Goal: Information Seeking & Learning: Learn about a topic

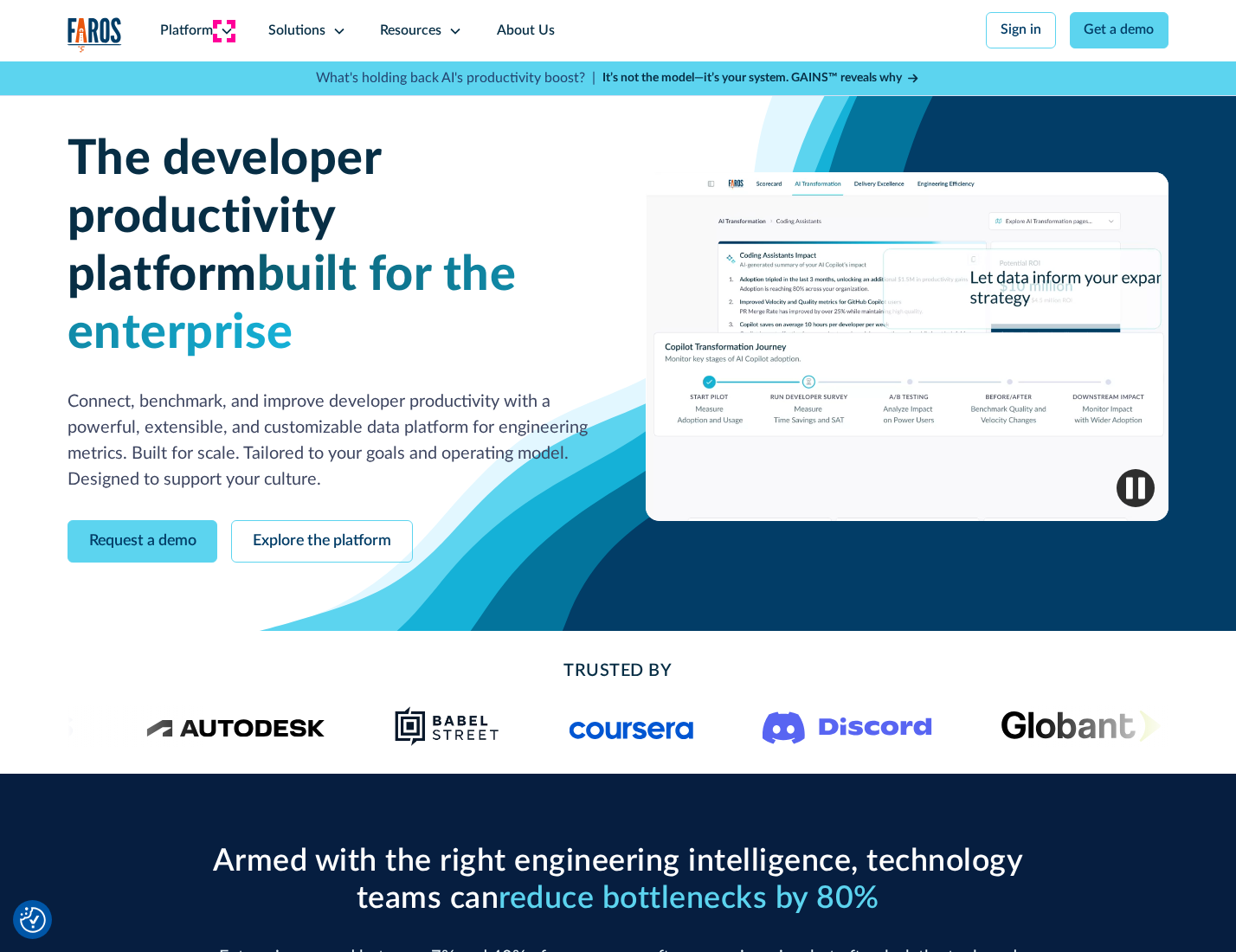
click at [225, 30] on icon at bounding box center [227, 31] width 14 height 14
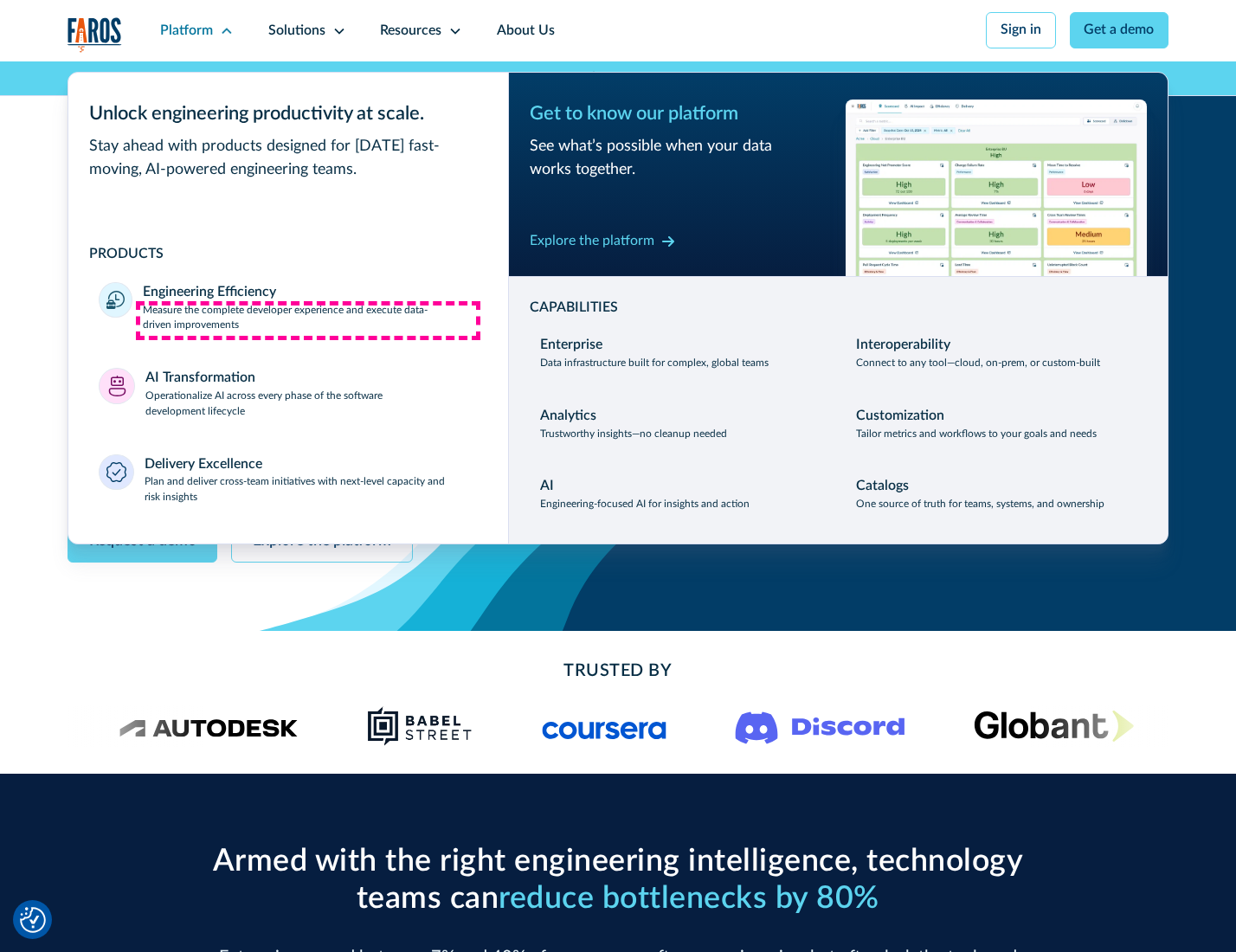
click at [308, 320] on p "Measure the complete developer experience and execute data-driven improvements" at bounding box center [310, 318] width 334 height 31
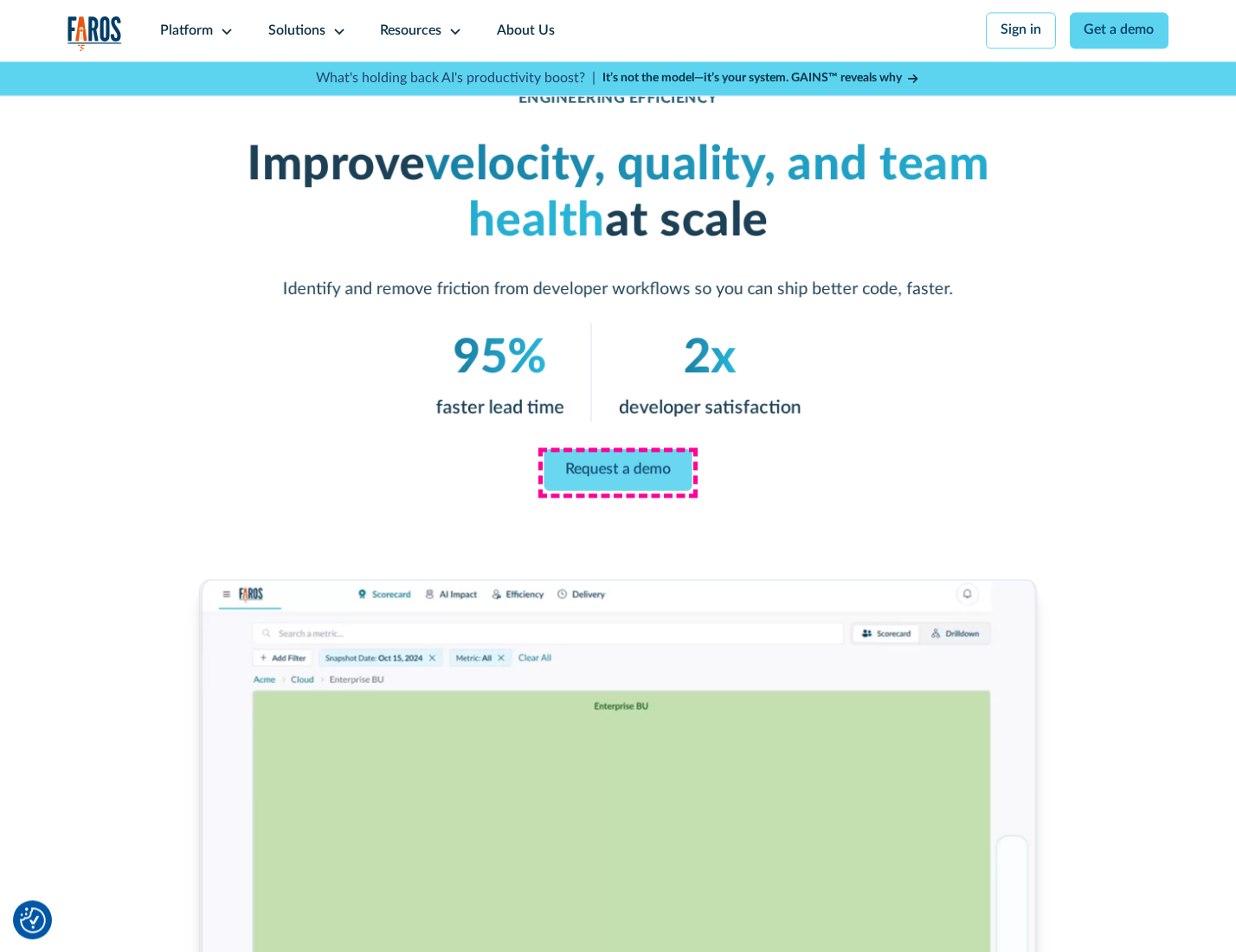
click at [617, 472] on link "Request a demo" at bounding box center [619, 470] width 148 height 42
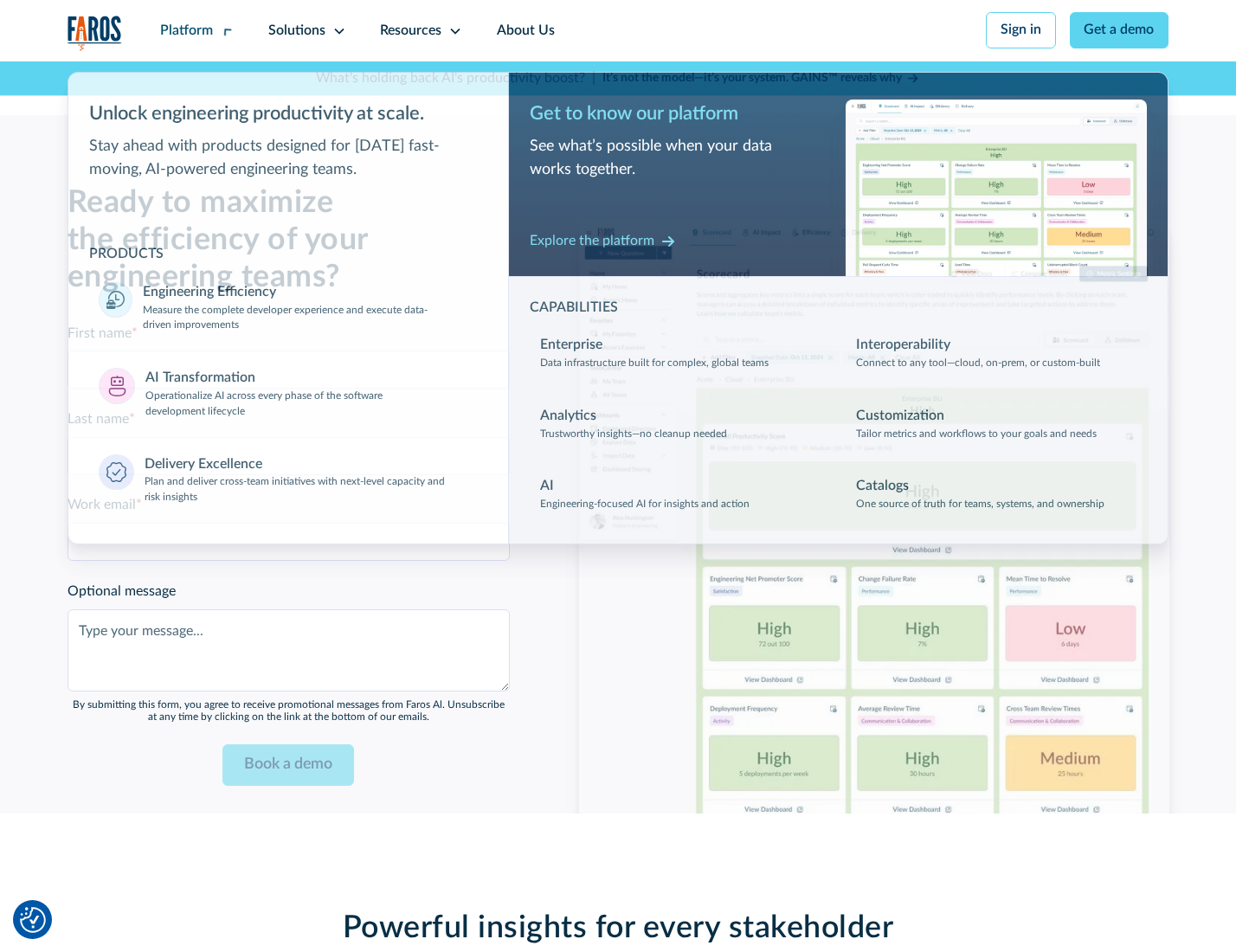
scroll to position [3767, 0]
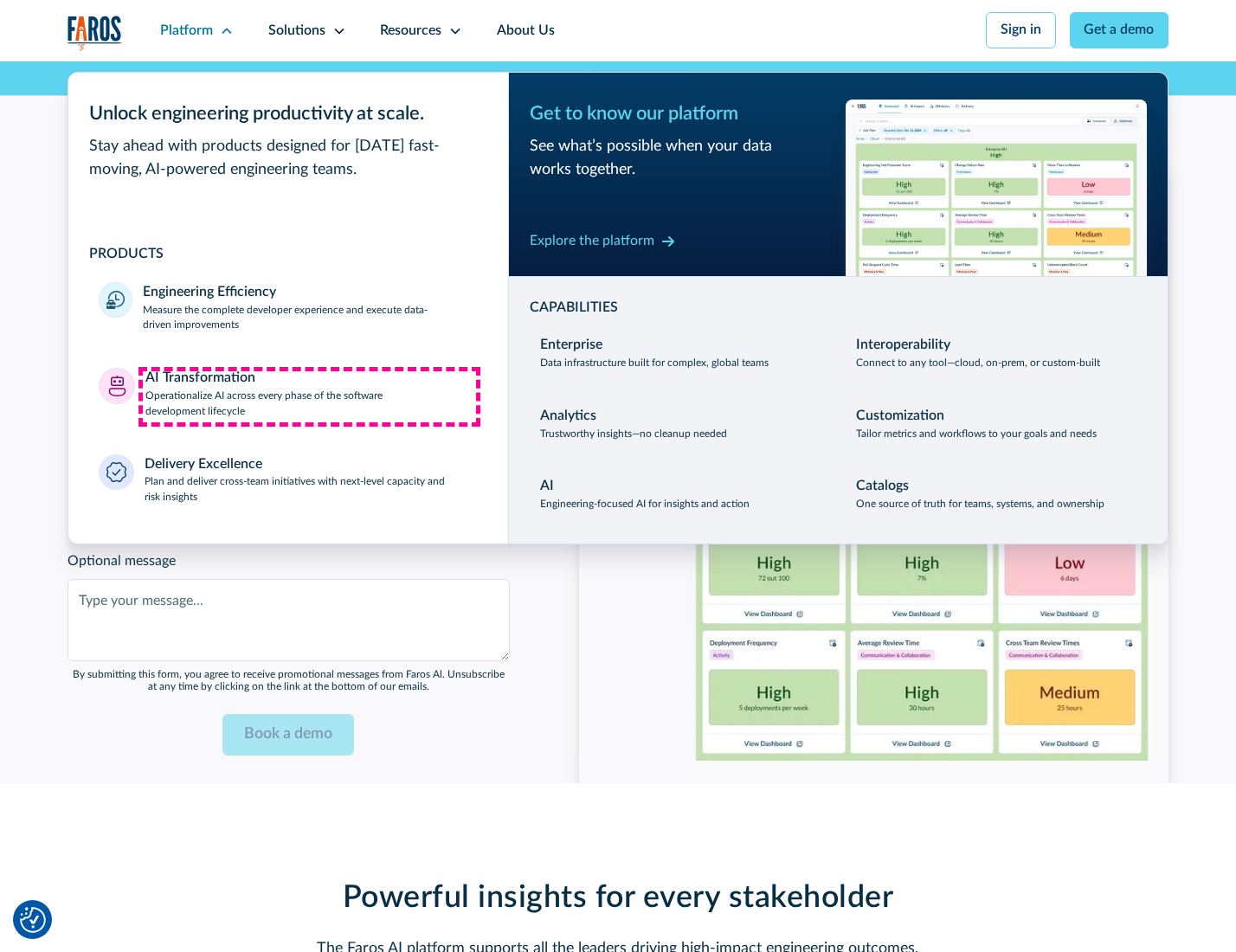
click at [309, 396] on p "Operationalize AI across every phase of the software development lifecycle" at bounding box center [312, 405] width 333 height 31
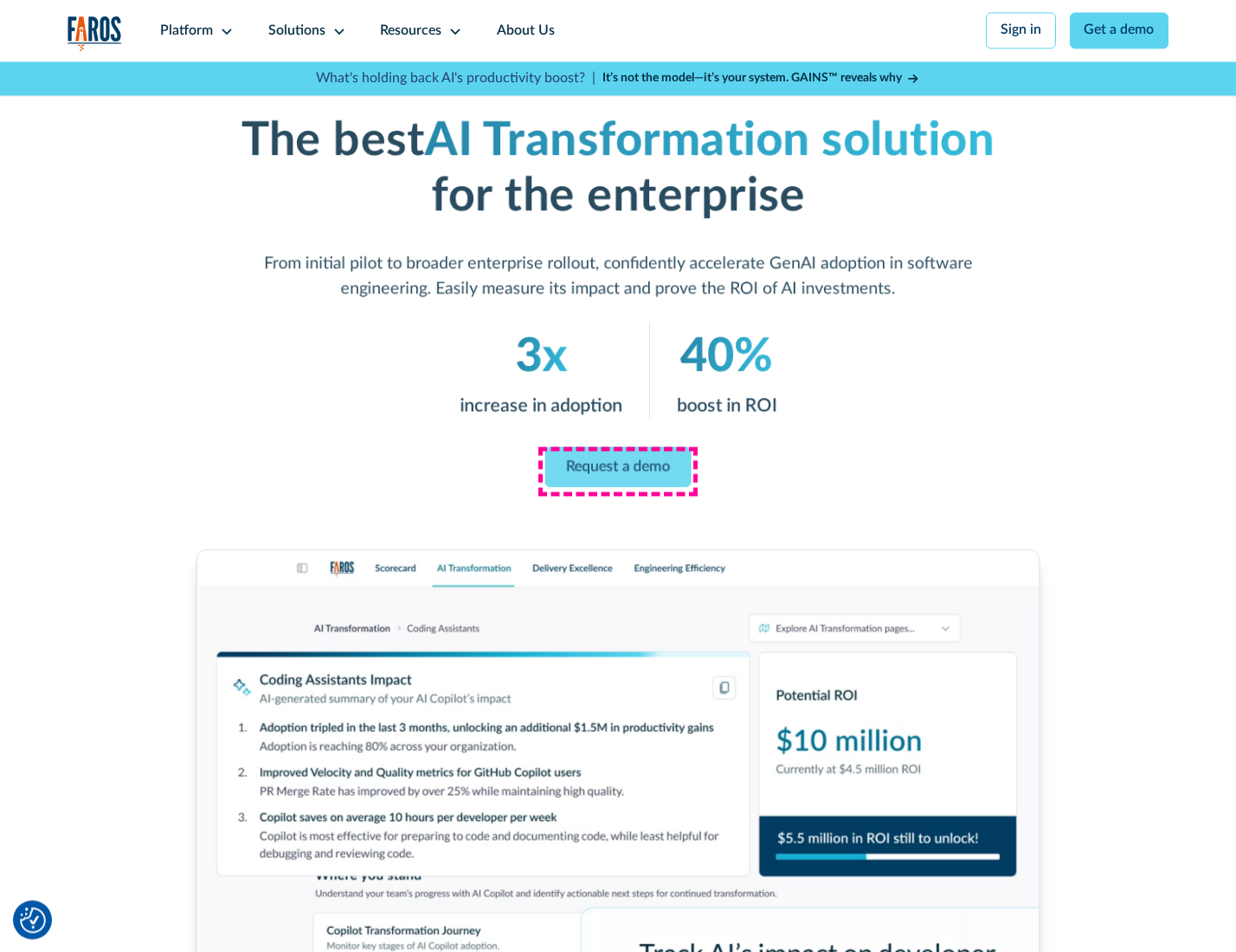
click at [617, 470] on link "Request a demo" at bounding box center [619, 466] width 146 height 41
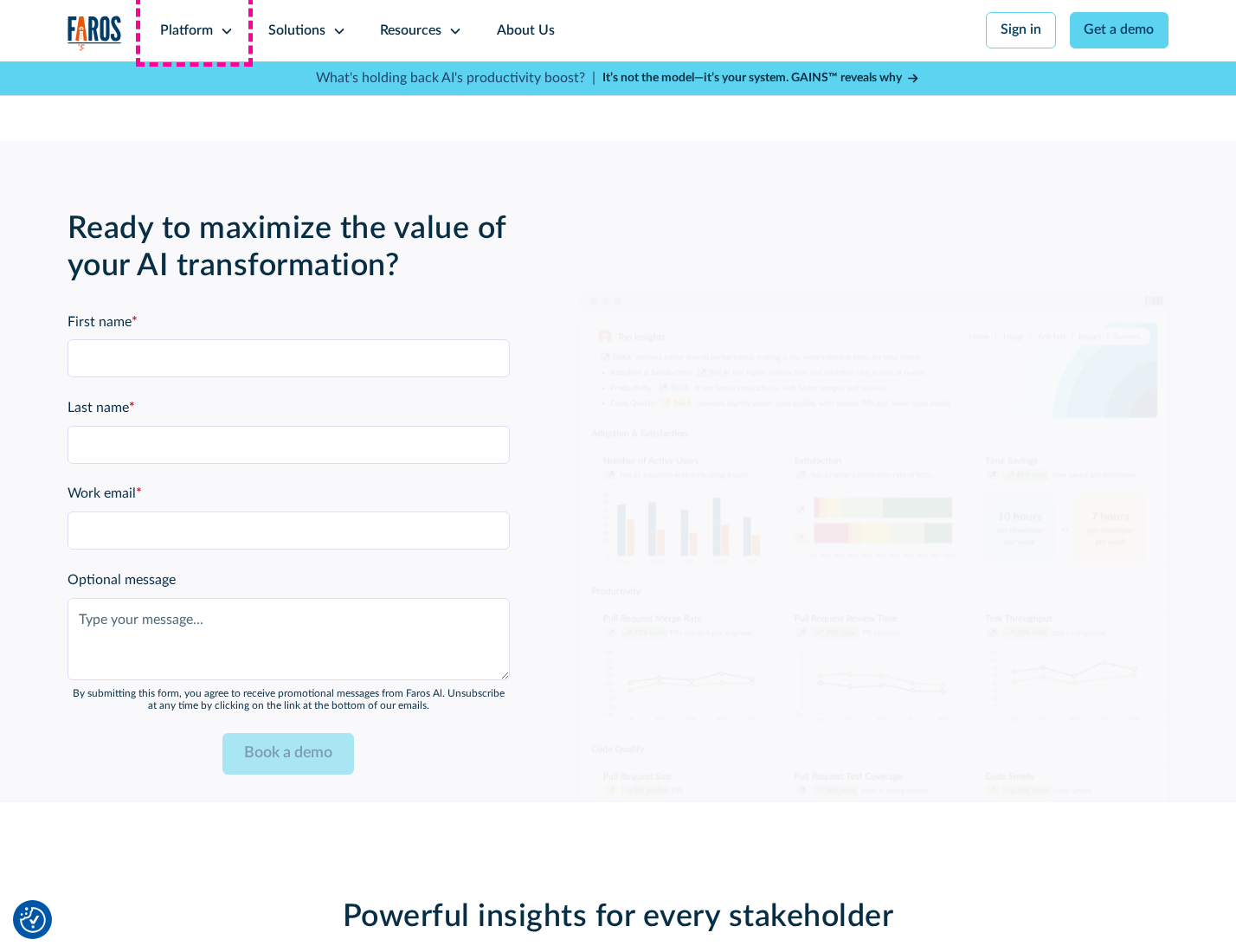
click at [194, 30] on div "Platform" at bounding box center [186, 31] width 53 height 21
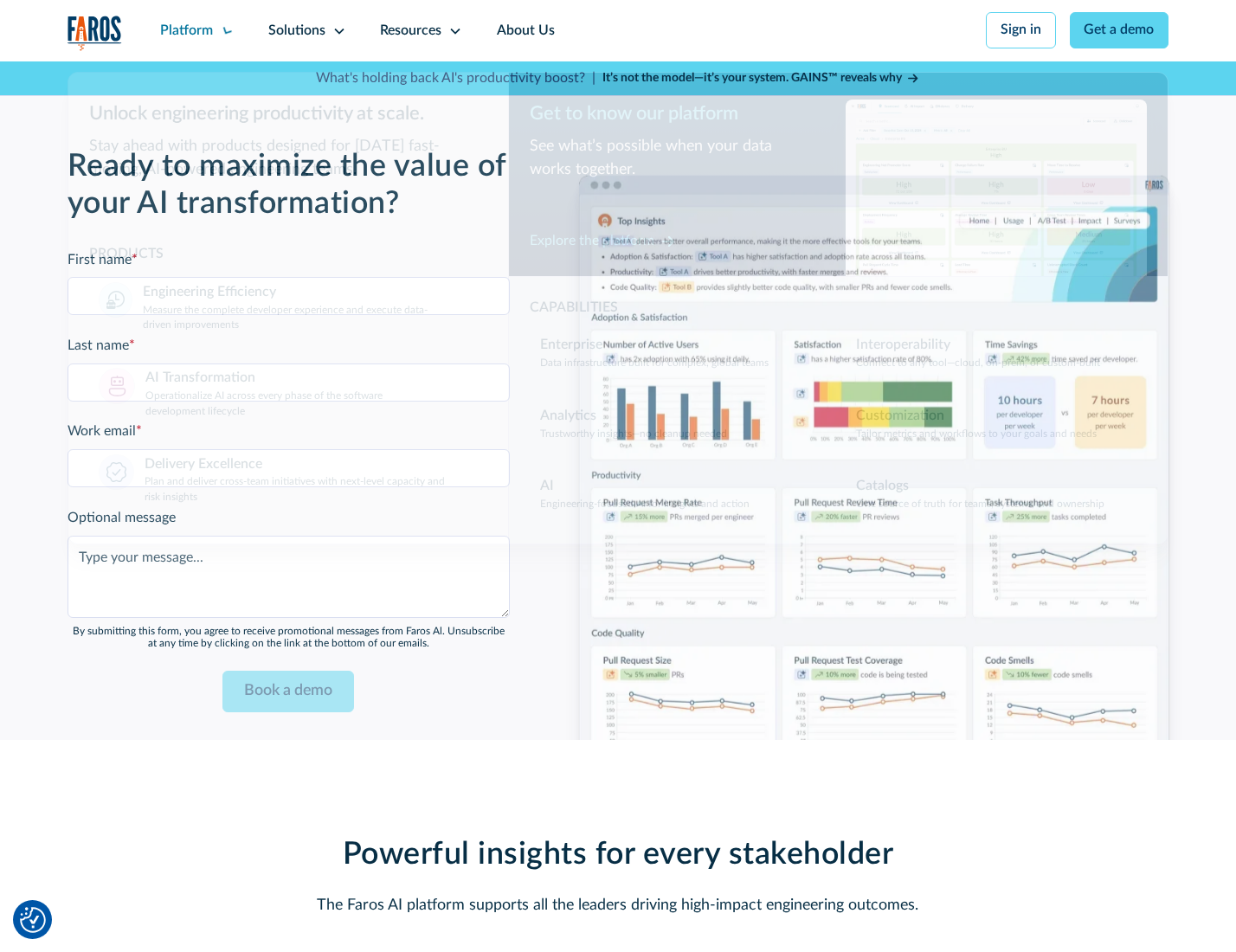
scroll to position [4184, 0]
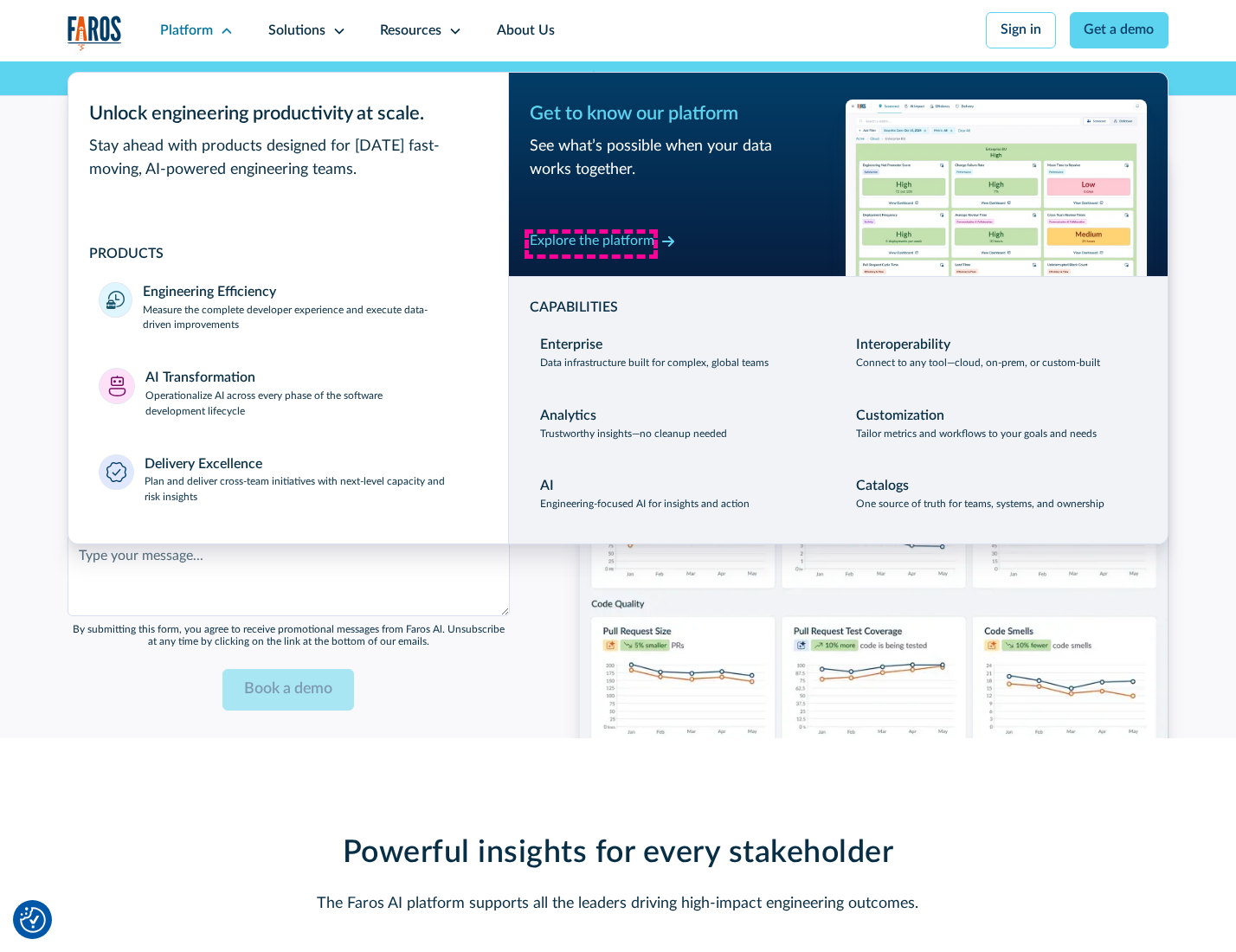
click at [591, 243] on div "Explore the platform" at bounding box center [592, 242] width 124 height 21
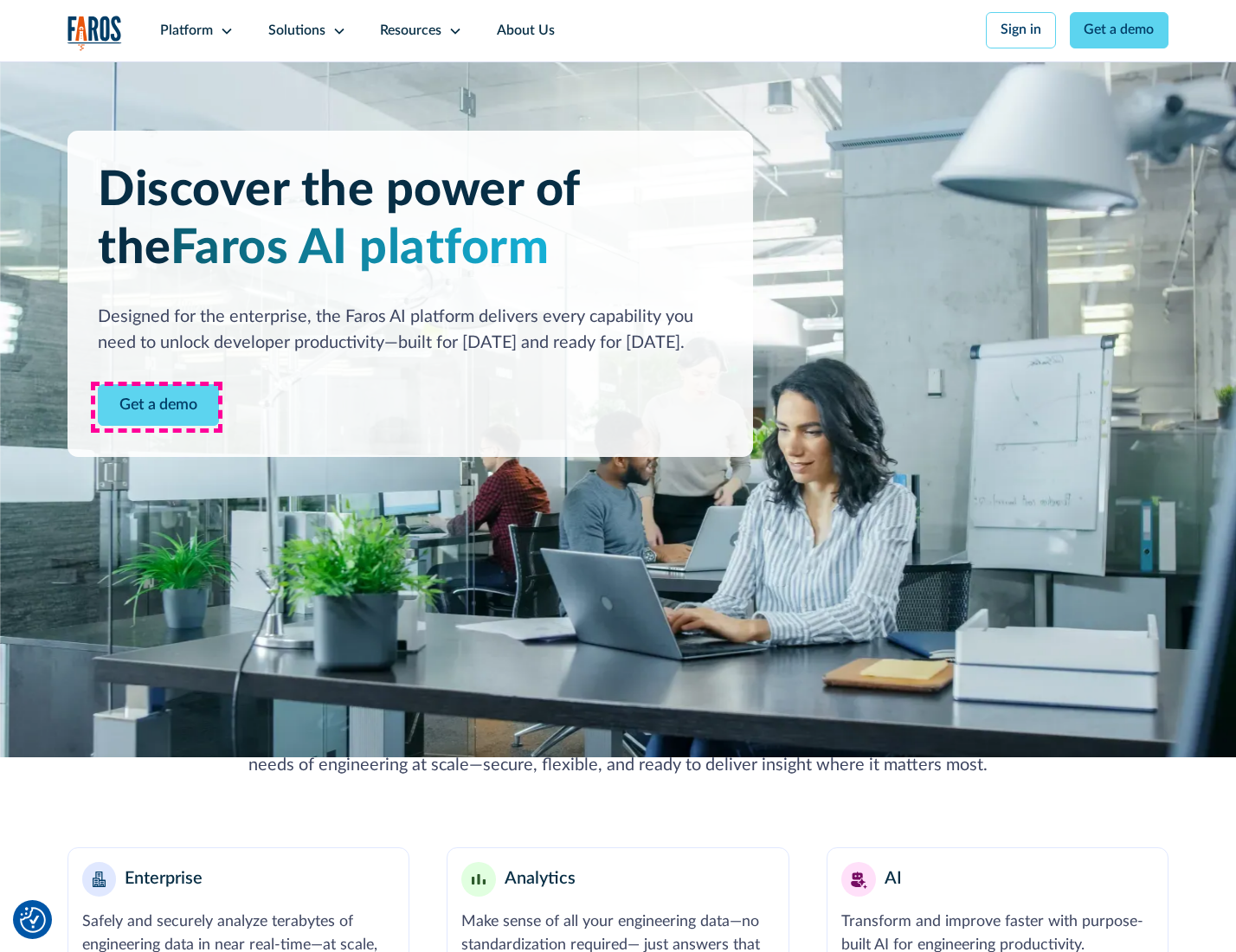
click at [157, 406] on link "Get a demo" at bounding box center [158, 406] width 121 height 43
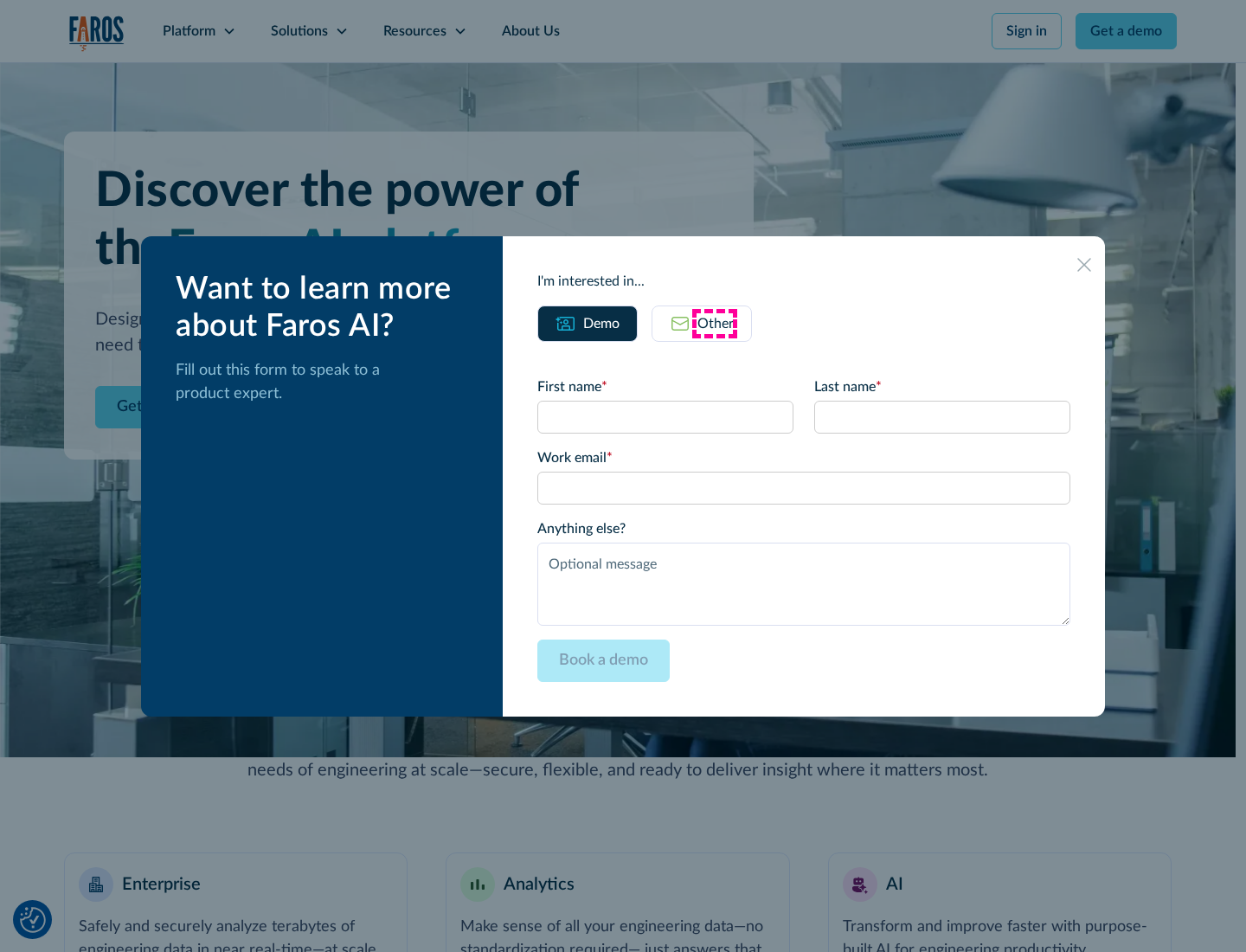
click at [714, 323] on div "Other" at bounding box center [716, 324] width 37 height 21
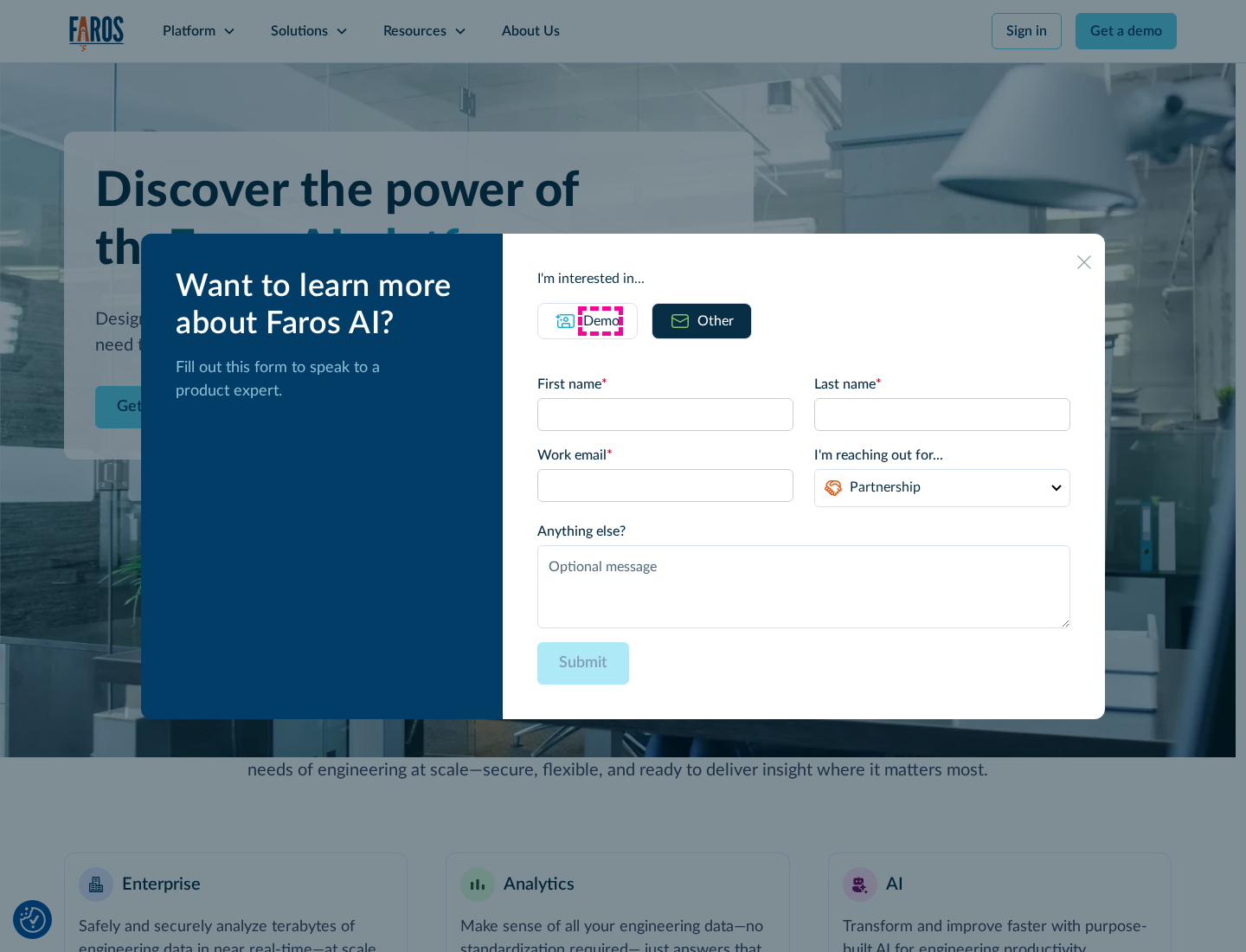
click at [600, 320] on div "Demo" at bounding box center [601, 321] width 37 height 21
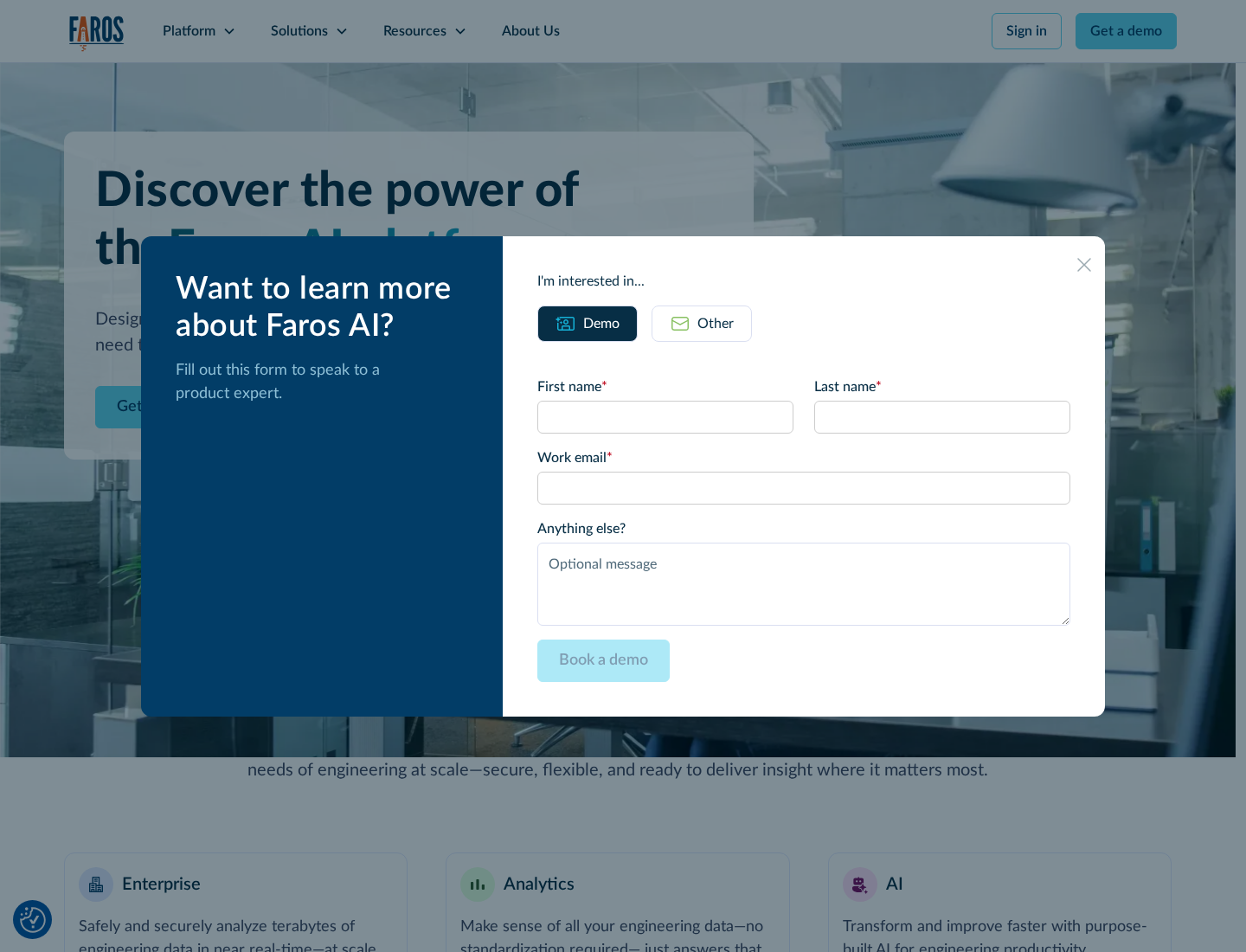
click at [1085, 264] on icon at bounding box center [1084, 265] width 14 height 14
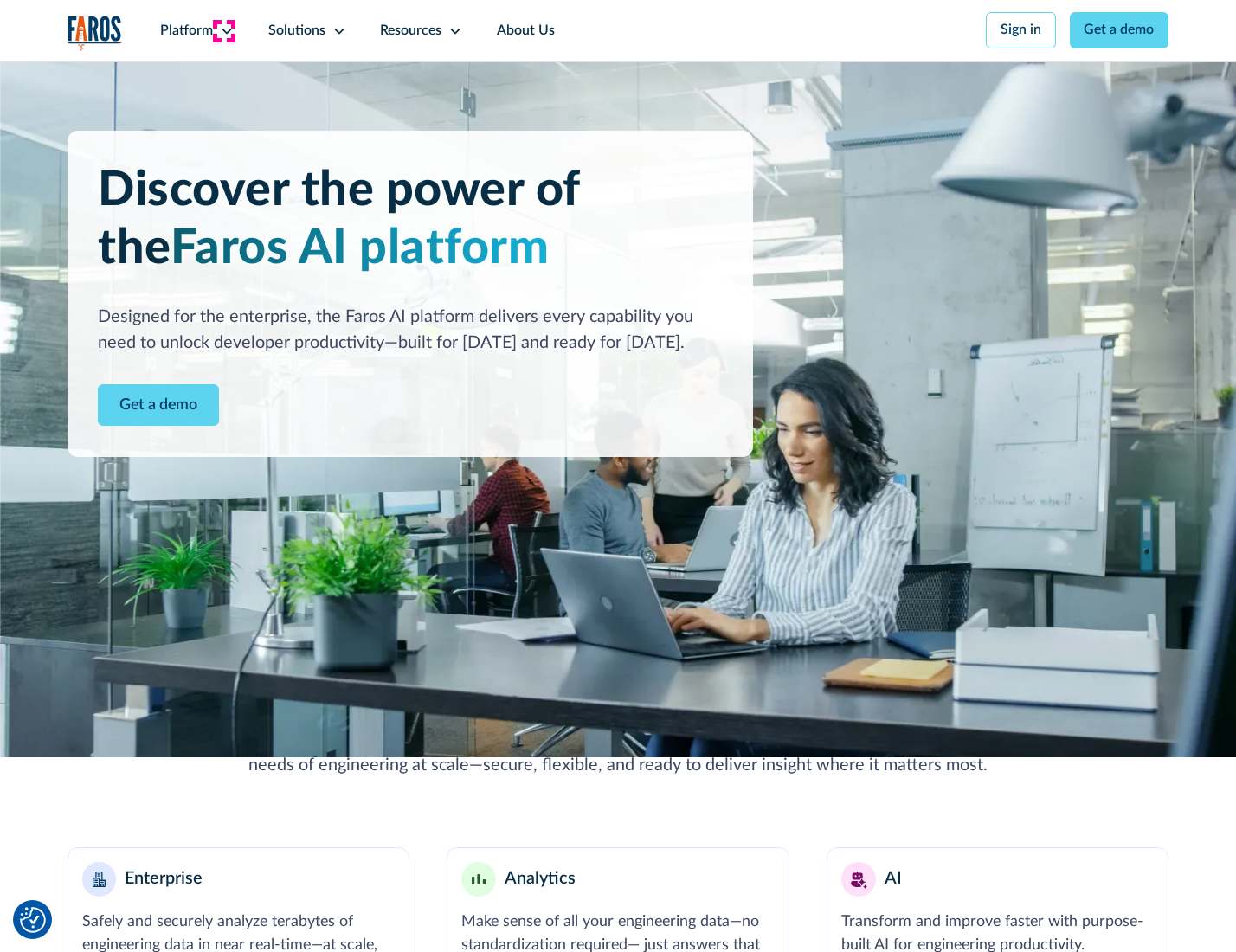
click at [225, 30] on icon at bounding box center [227, 31] width 14 height 14
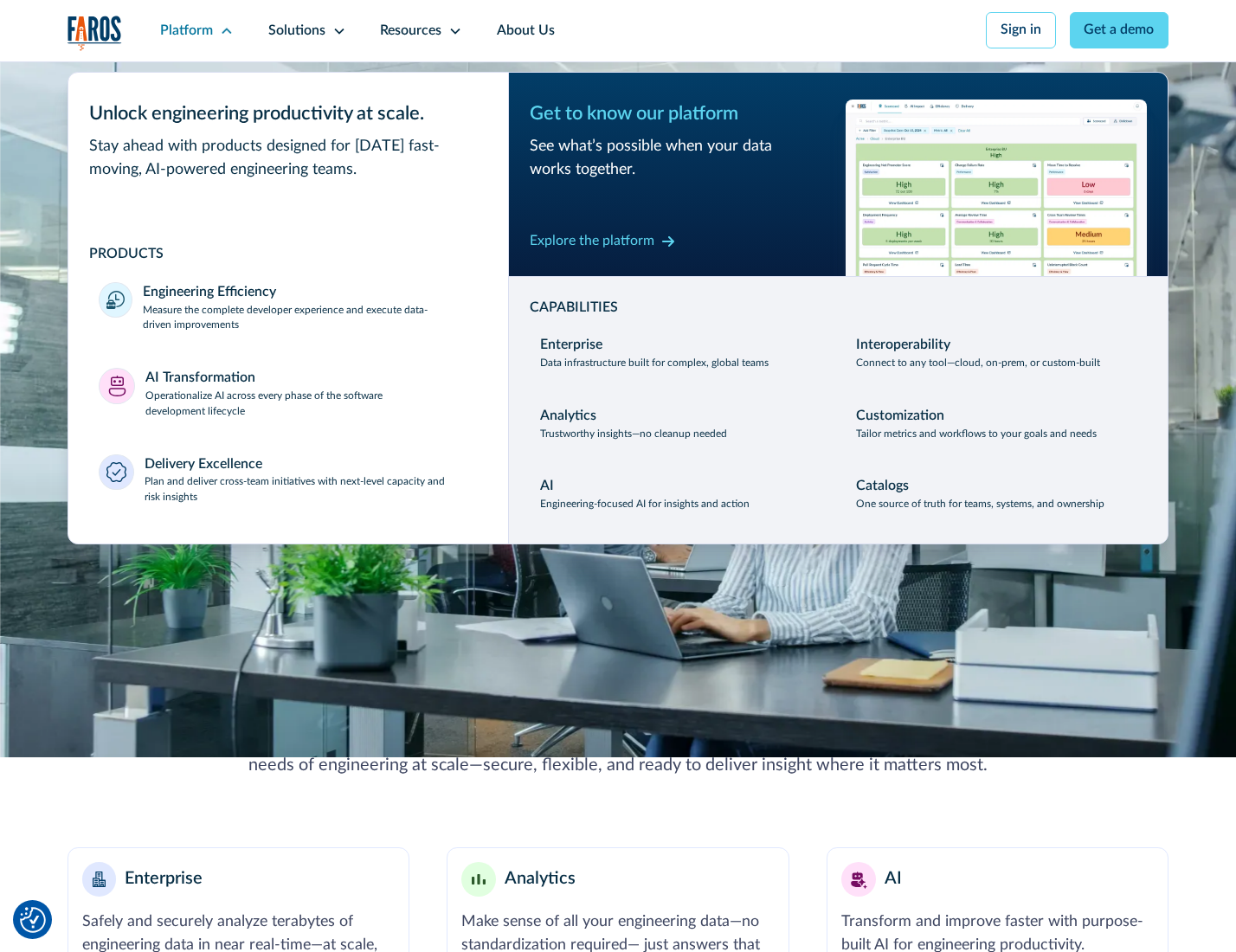
click at [309, 493] on p "Plan and deliver cross-team initiatives with next-level capacity and risk insig…" at bounding box center [311, 490] width 333 height 31
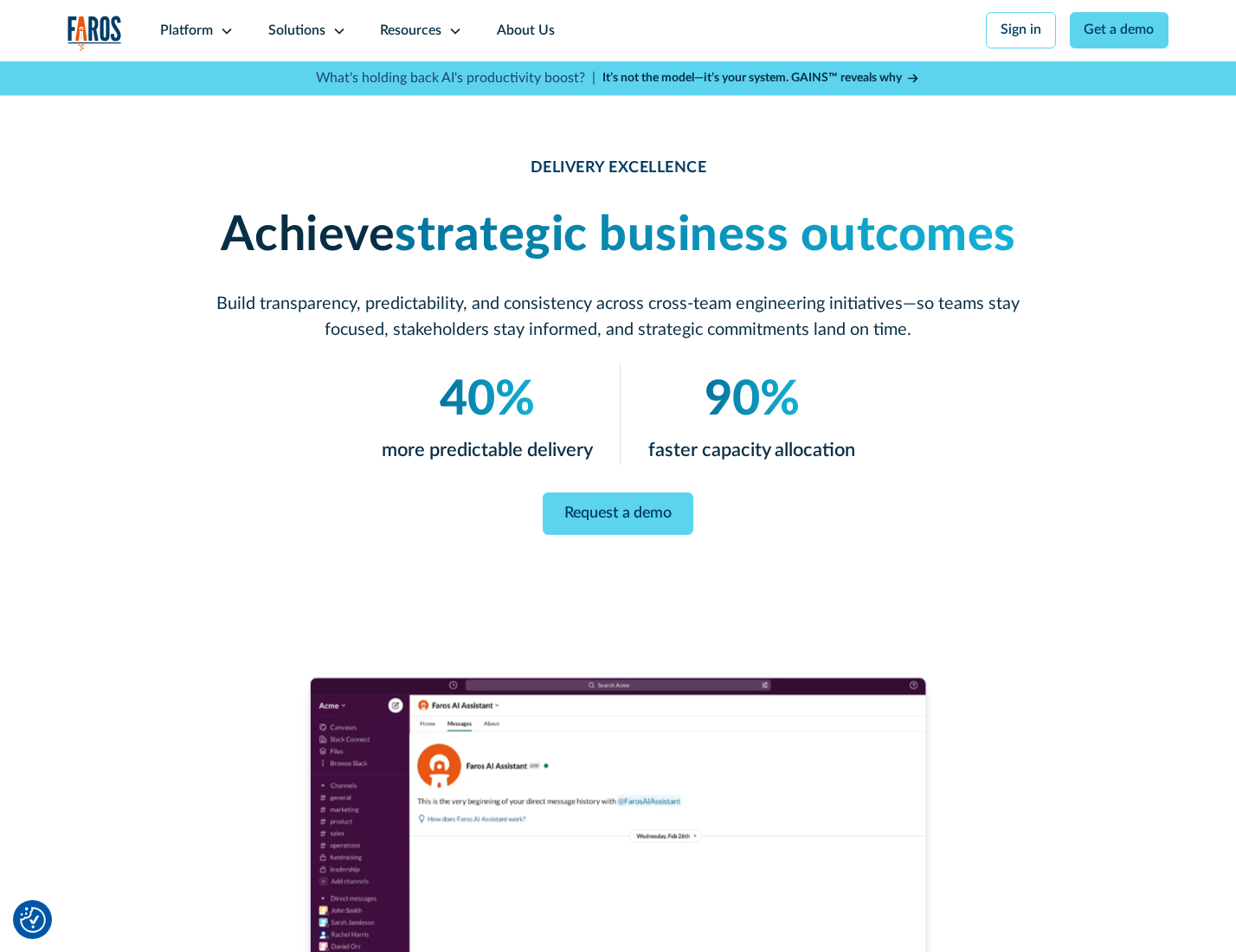
click at [336, 30] on icon at bounding box center [339, 31] width 14 height 14
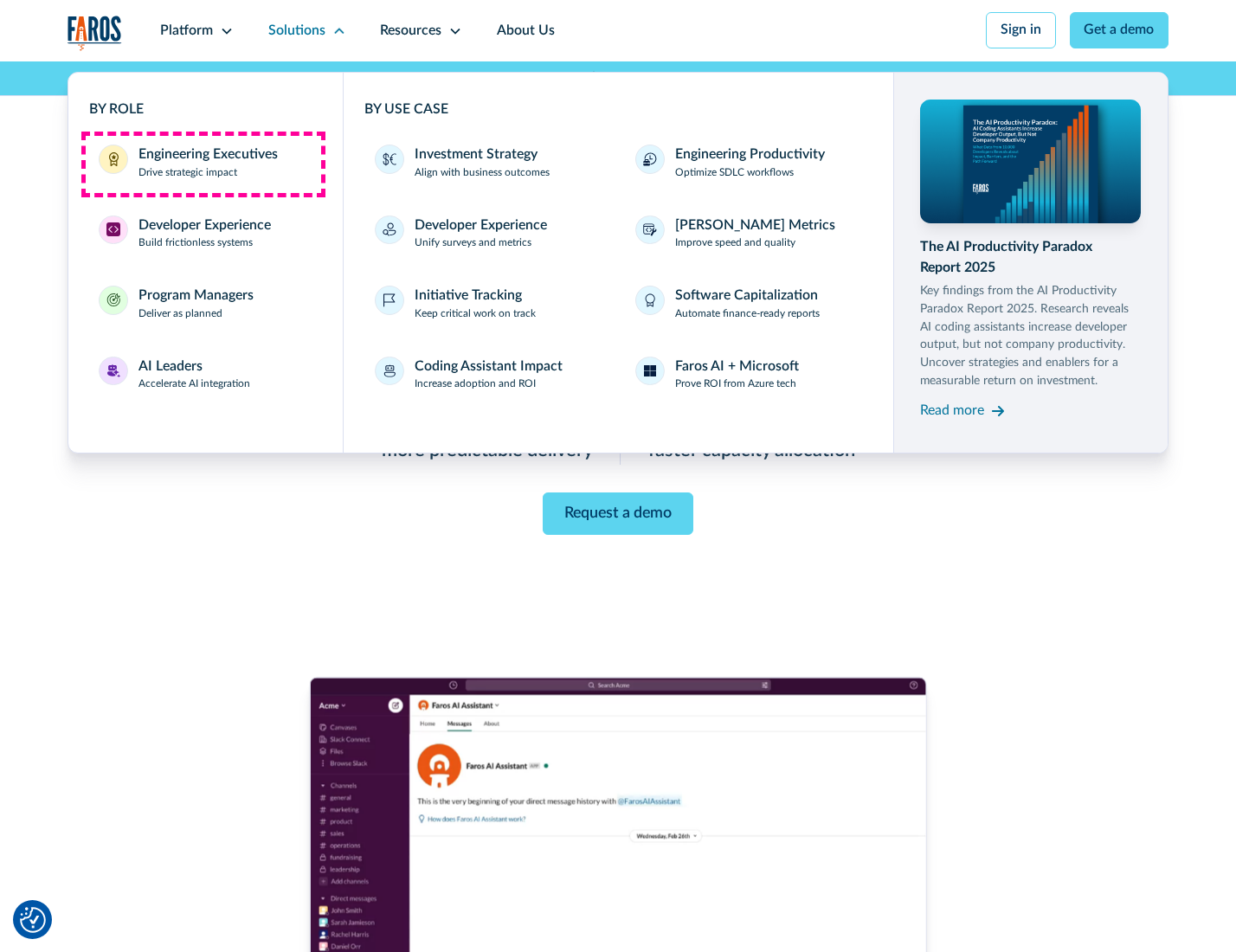
click at [203, 164] on div "Engineering Executives" at bounding box center [208, 155] width 139 height 21
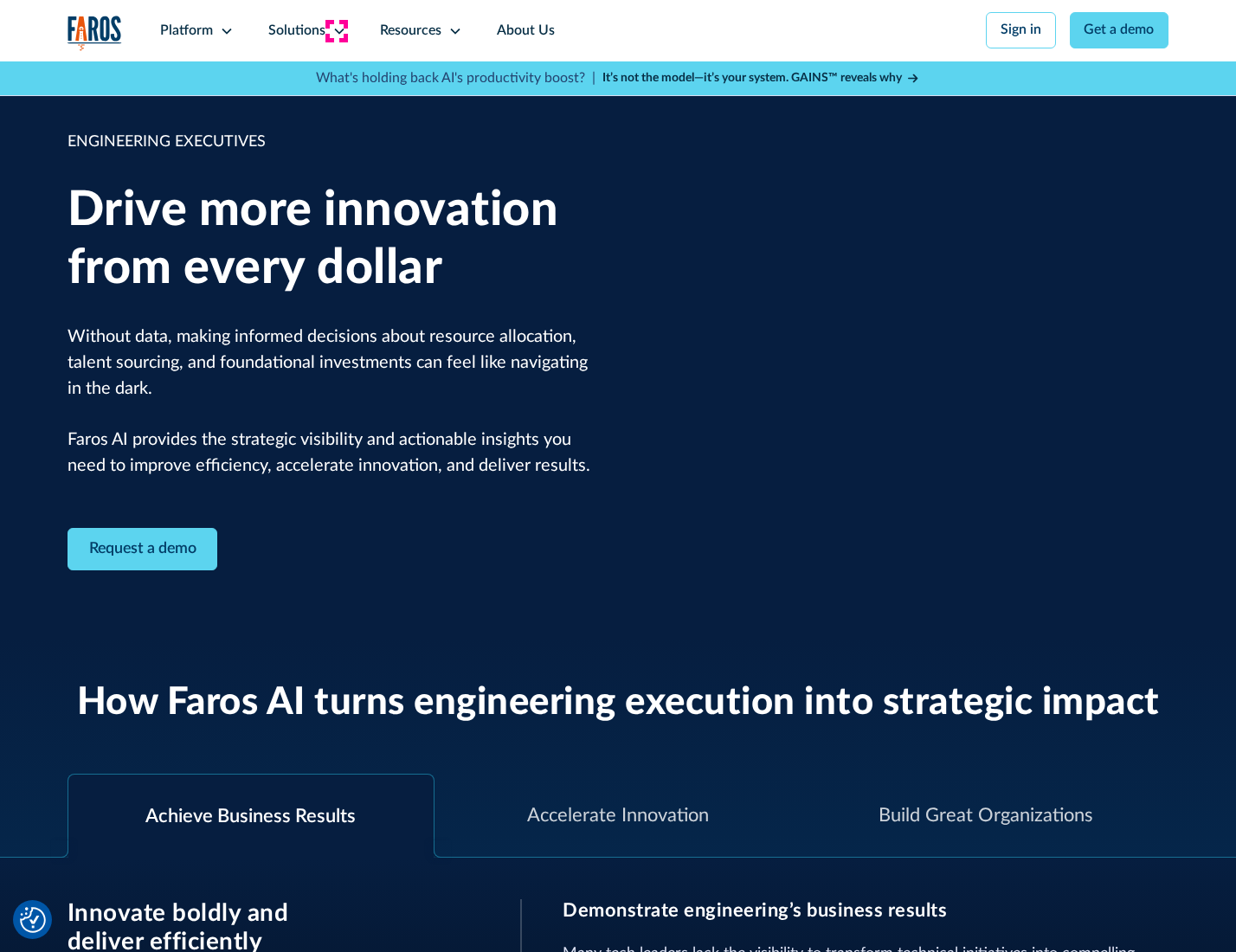
click at [336, 30] on icon at bounding box center [339, 31] width 14 height 14
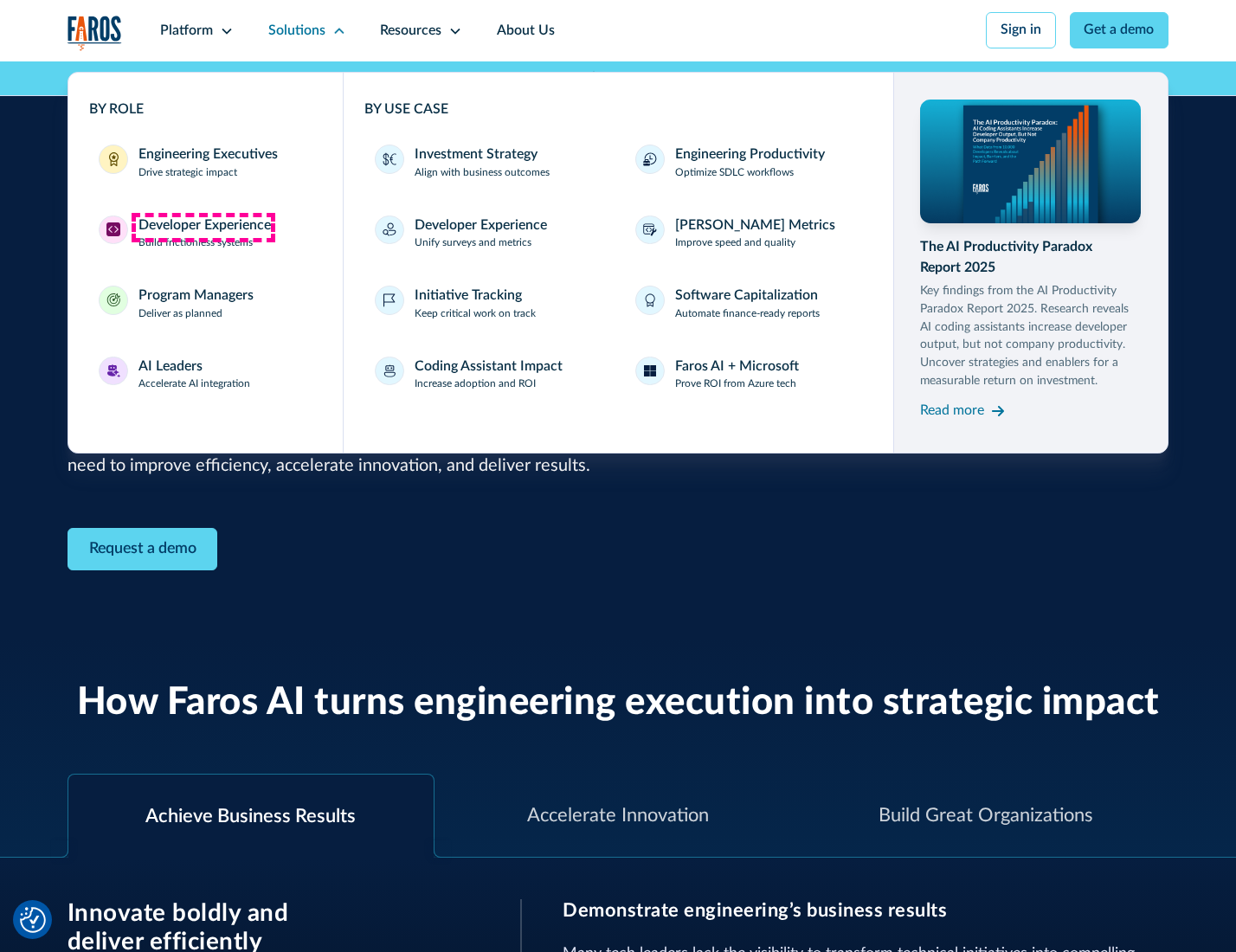
click at [203, 227] on div "Developer Experience" at bounding box center [205, 226] width 132 height 21
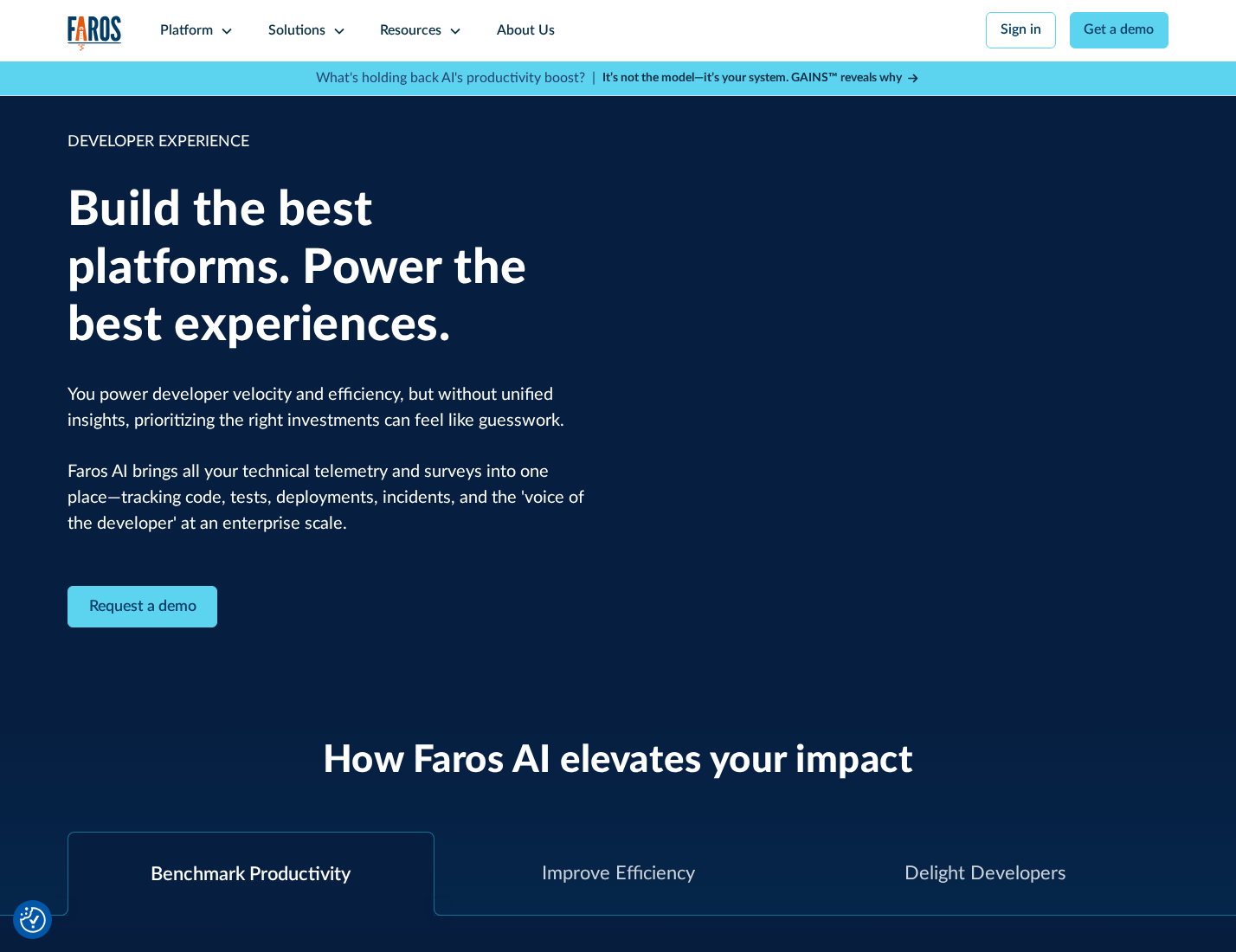
click at [305, 30] on div "Solutions" at bounding box center [297, 31] width 57 height 21
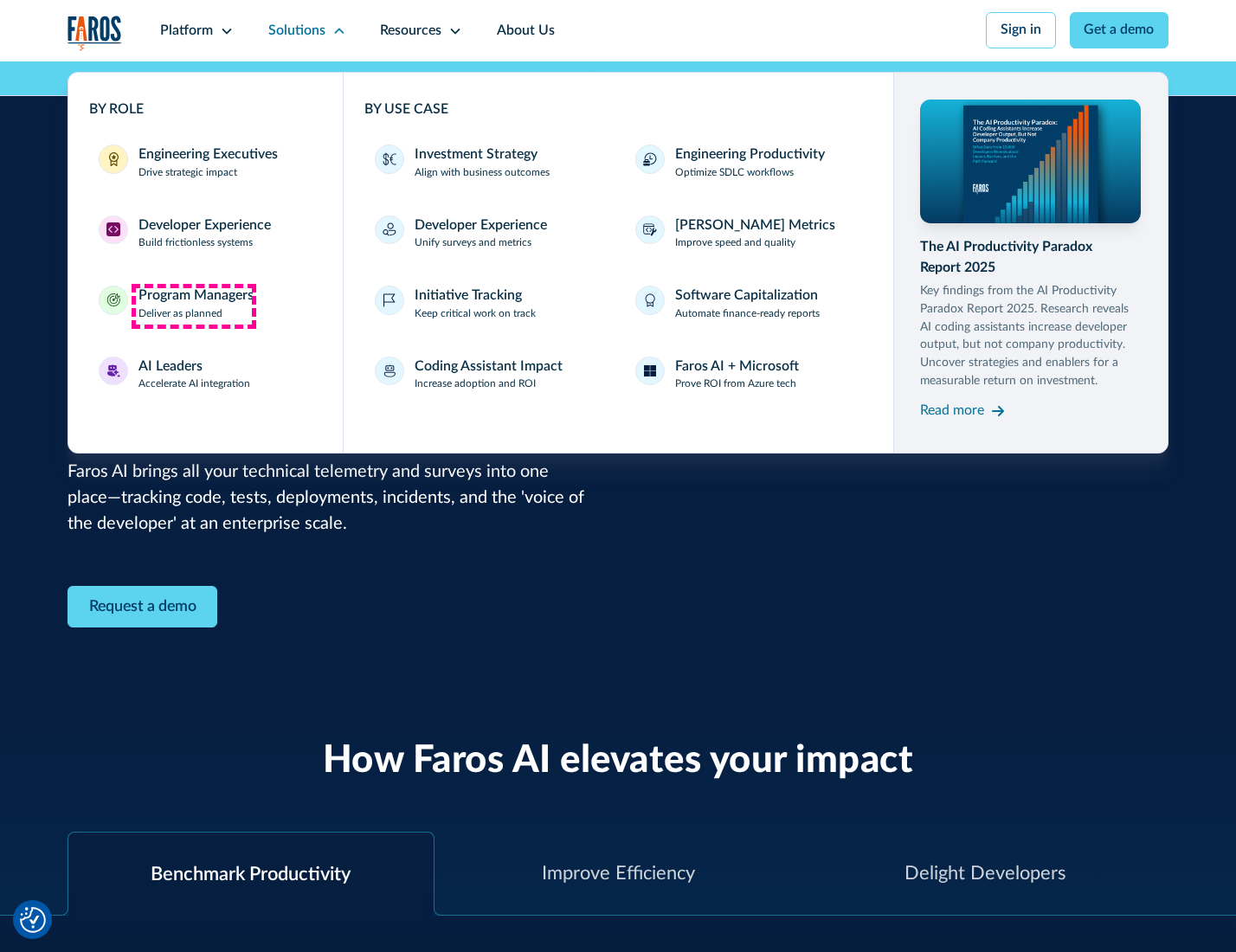
click at [193, 305] on div "Program Managers" at bounding box center [196, 296] width 115 height 21
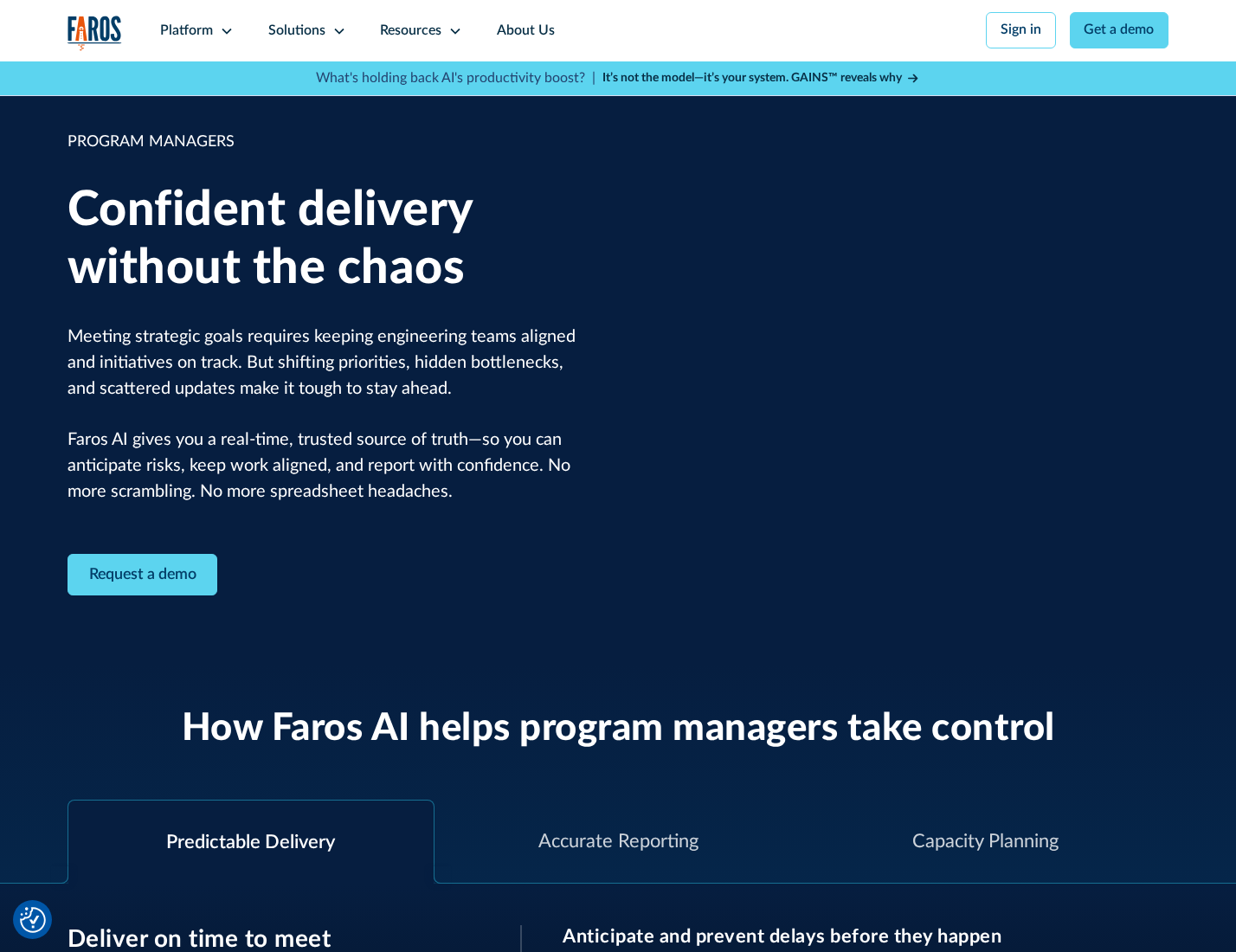
click at [336, 31] on icon at bounding box center [339, 31] width 14 height 14
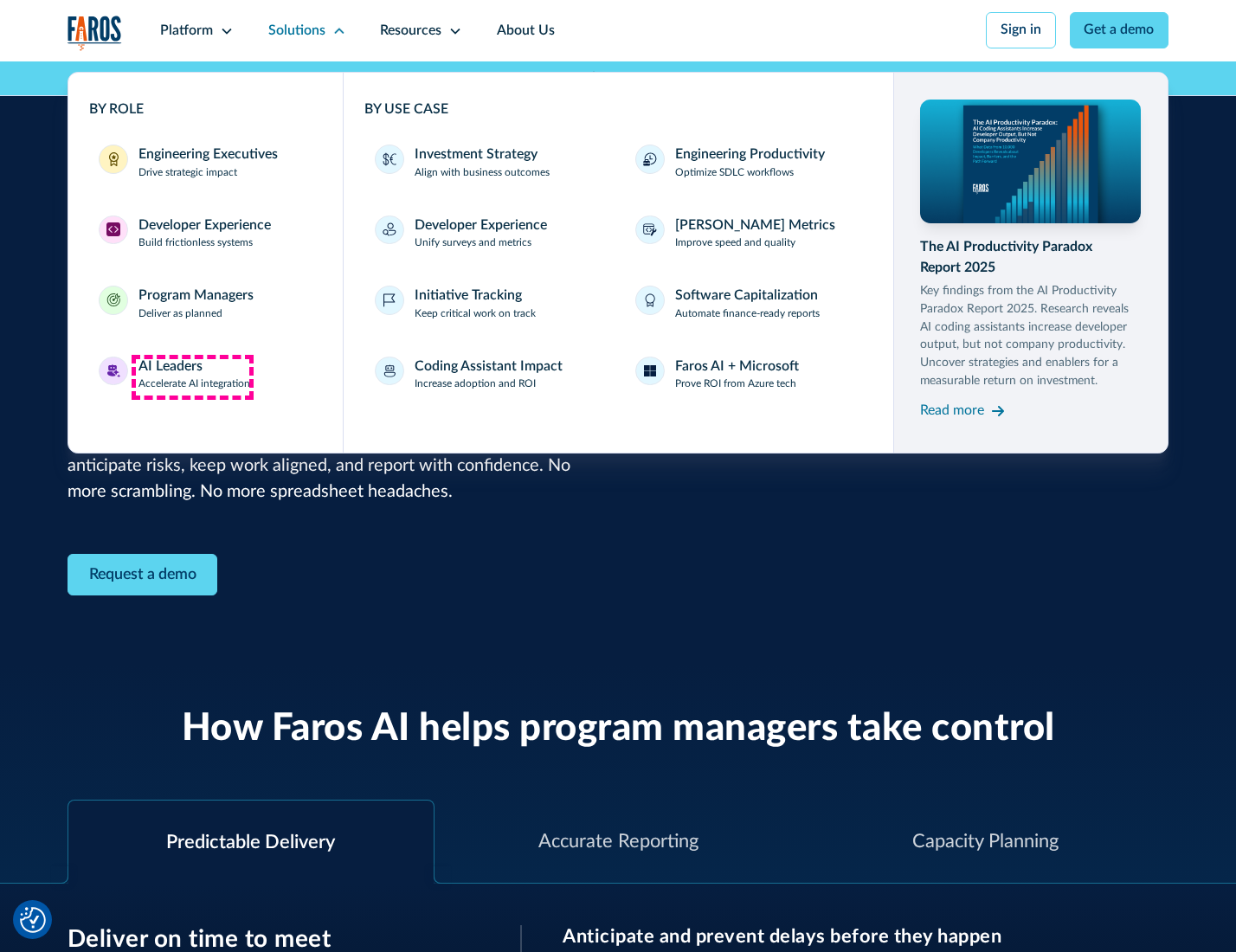
click at [192, 377] on div "AI Leaders" at bounding box center [171, 367] width 64 height 21
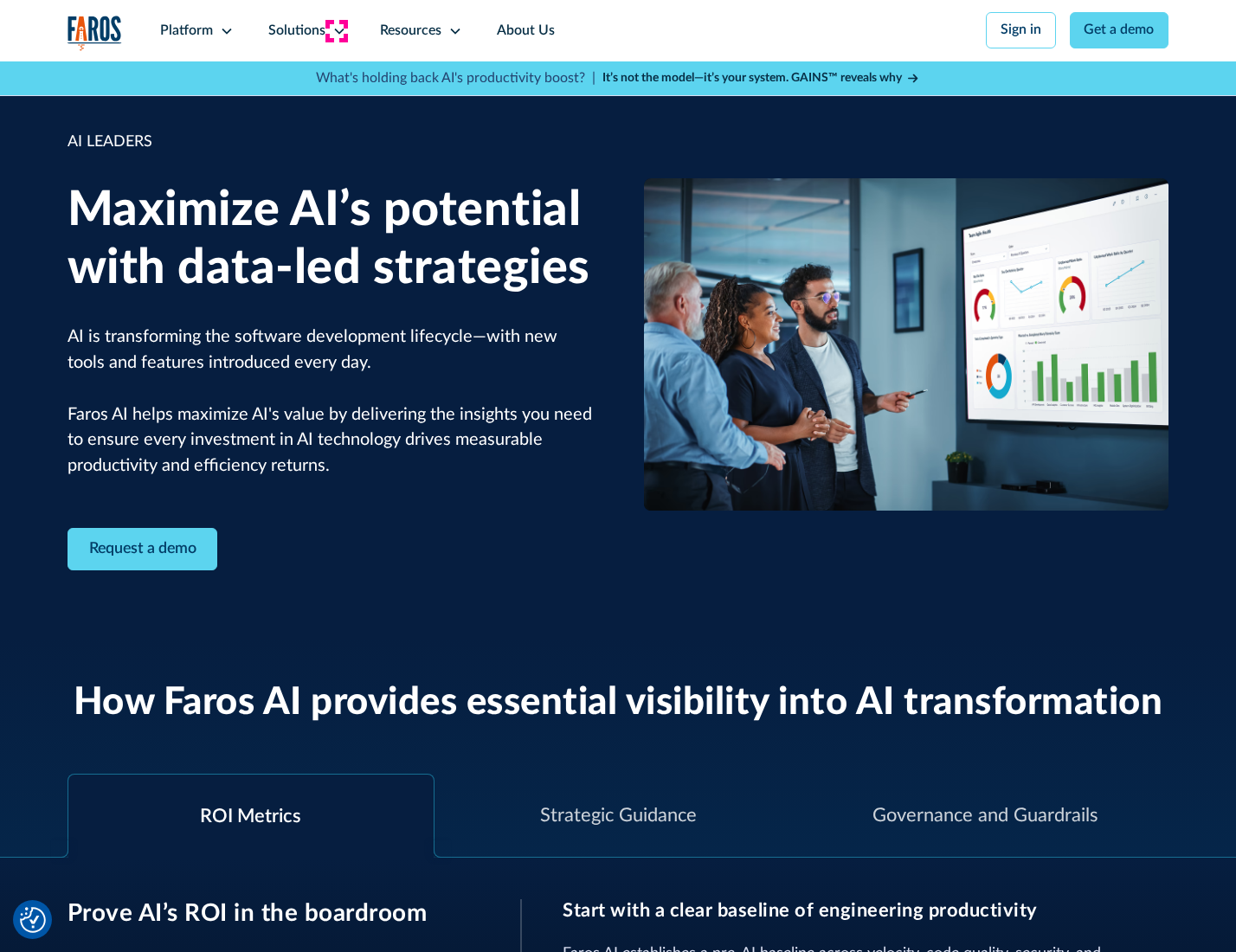
click at [336, 30] on icon at bounding box center [339, 31] width 14 height 14
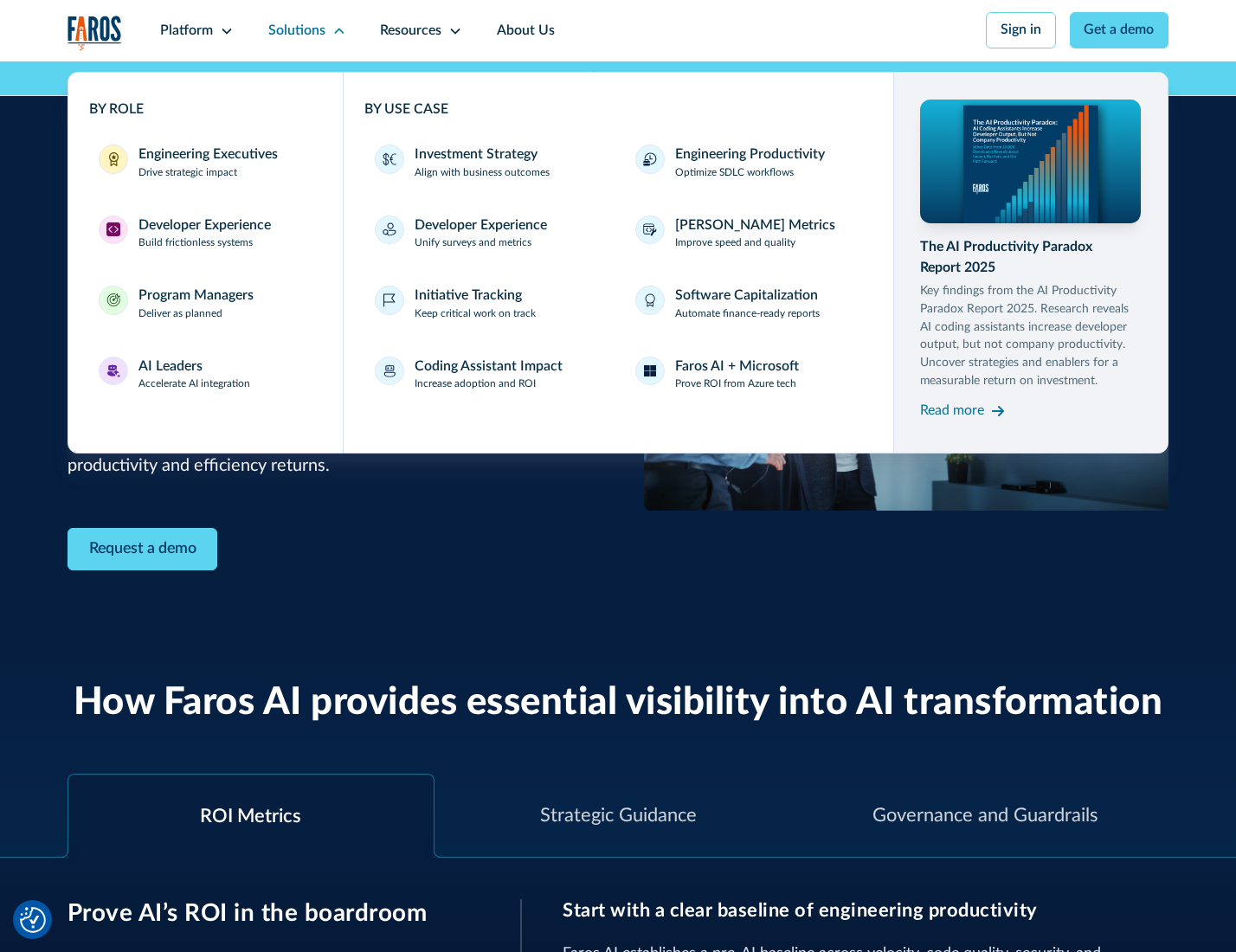
click at [474, 156] on div "Investment Strategy" at bounding box center [475, 155] width 123 height 21
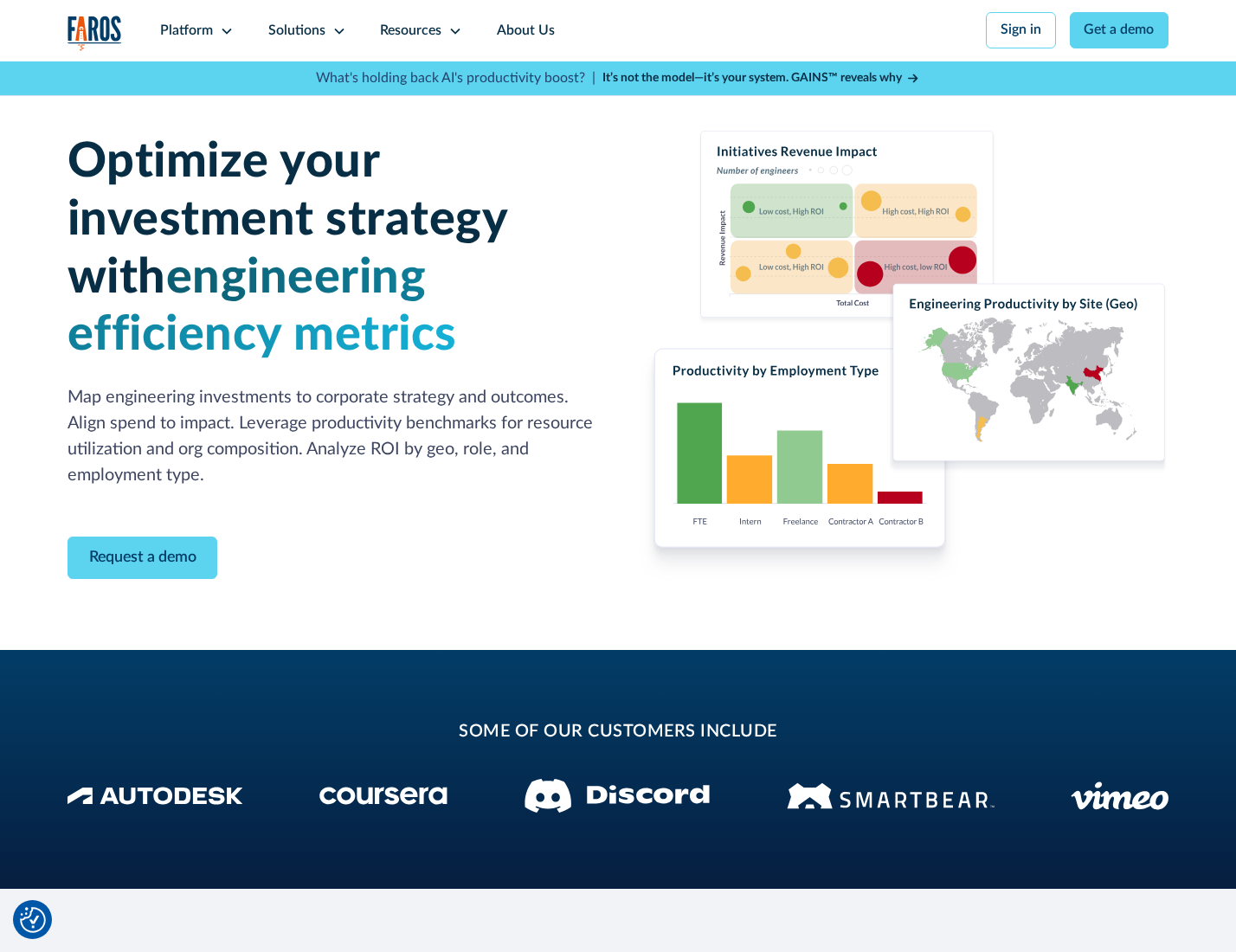
click at [336, 30] on icon at bounding box center [339, 31] width 14 height 14
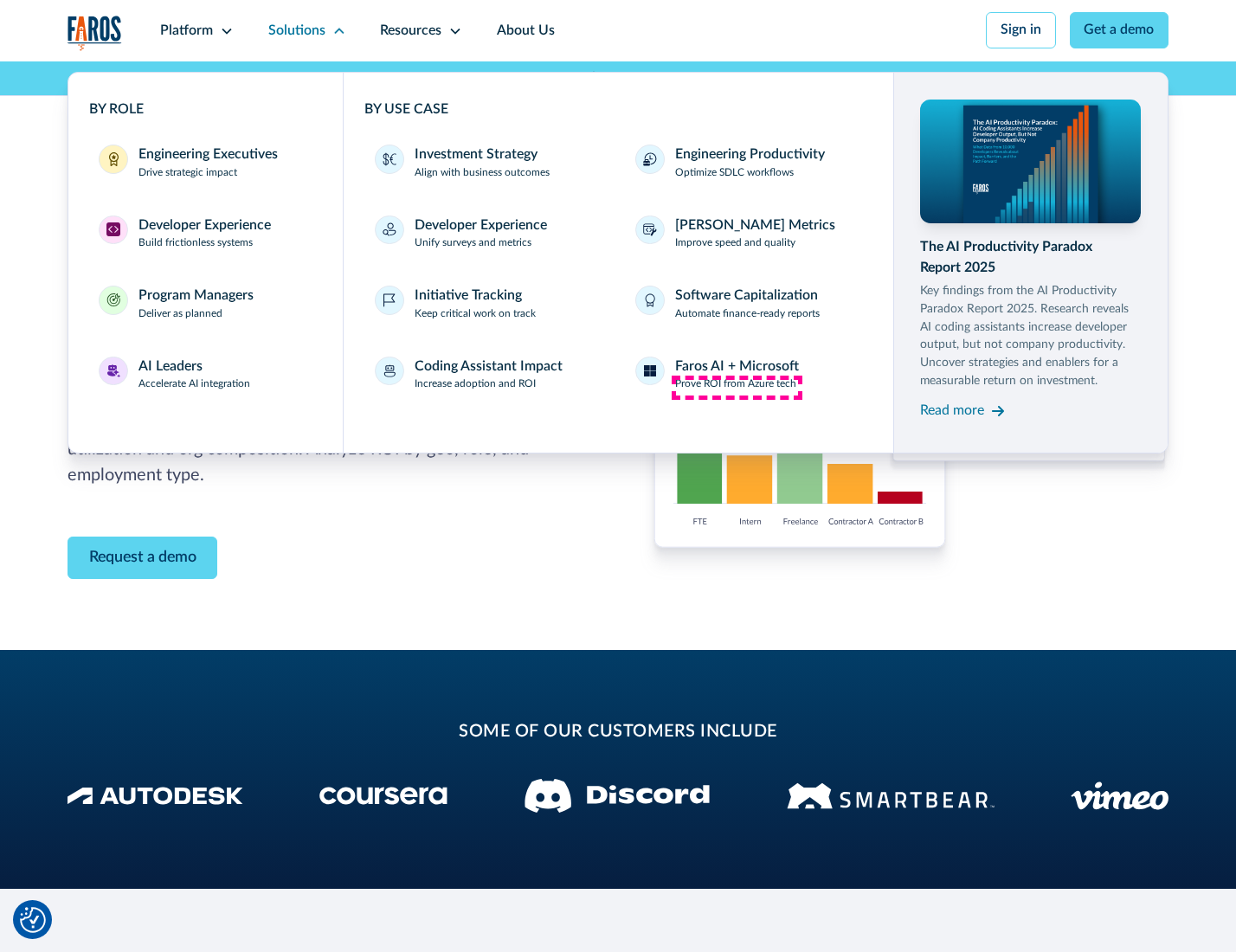
click at [736, 387] on p "Prove ROI from Azure tech" at bounding box center [736, 385] width 121 height 16
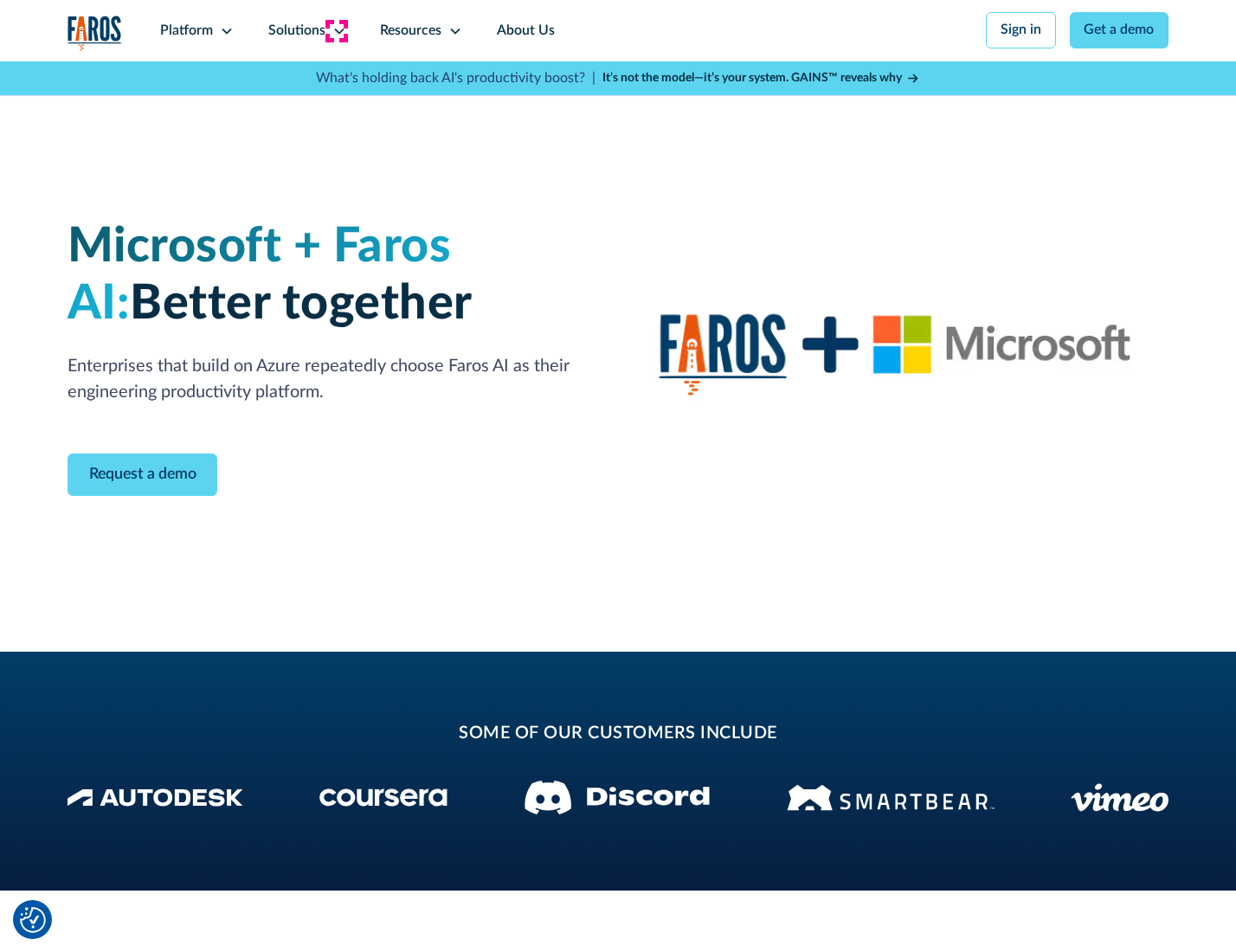
click at [336, 30] on icon at bounding box center [339, 31] width 14 height 14
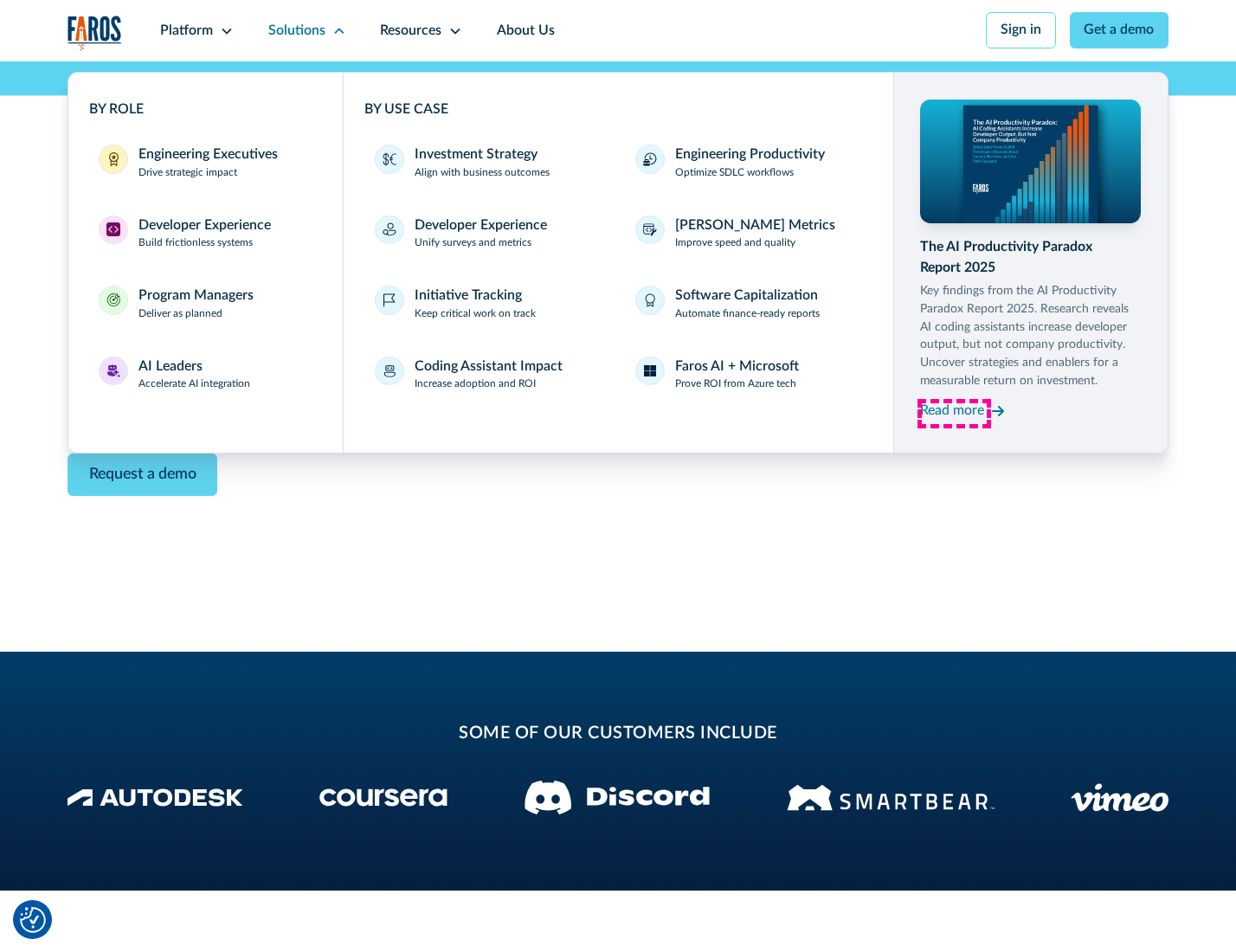
click at [954, 413] on div "Read more" at bounding box center [952, 411] width 64 height 21
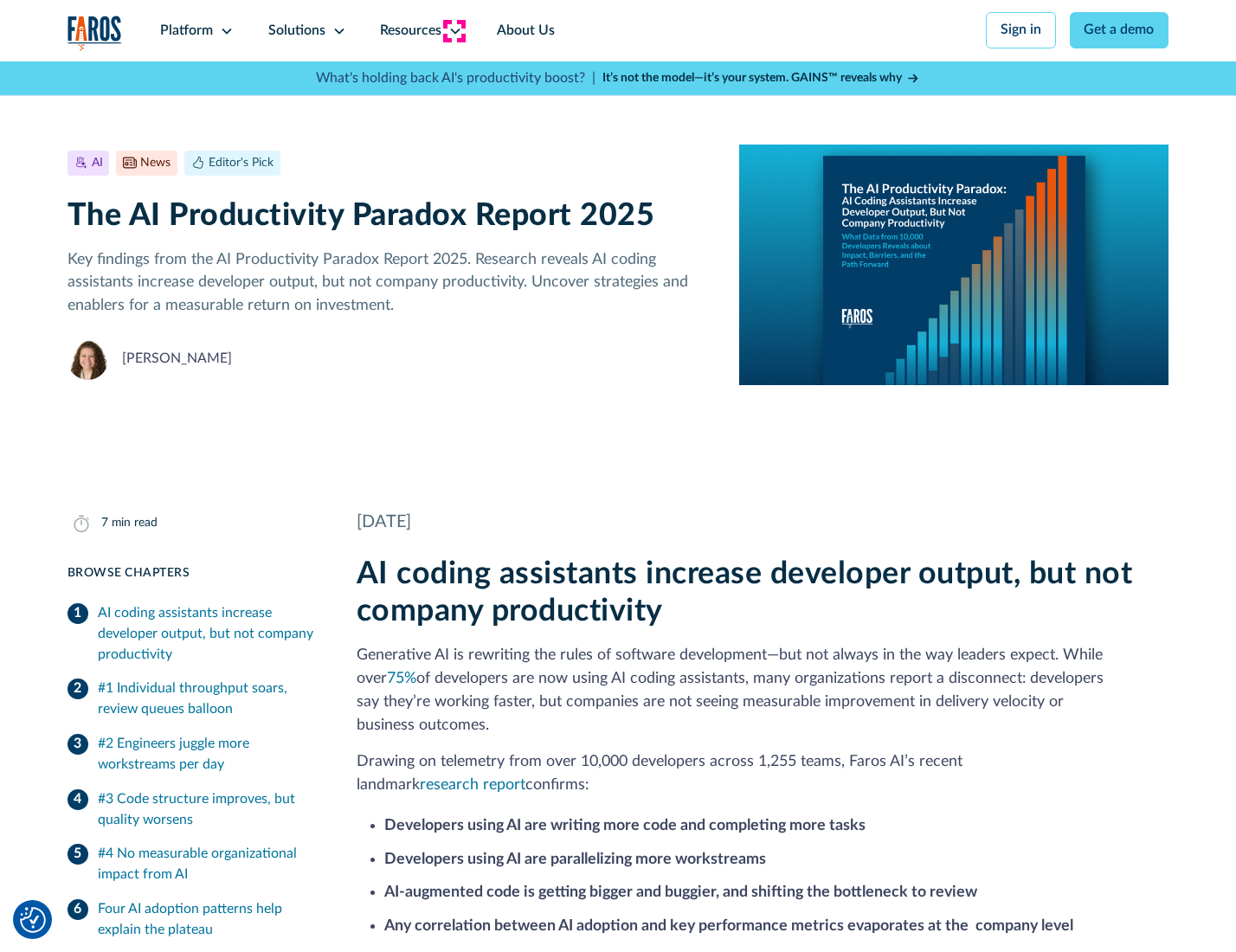
click at [453, 30] on icon at bounding box center [455, 31] width 14 height 14
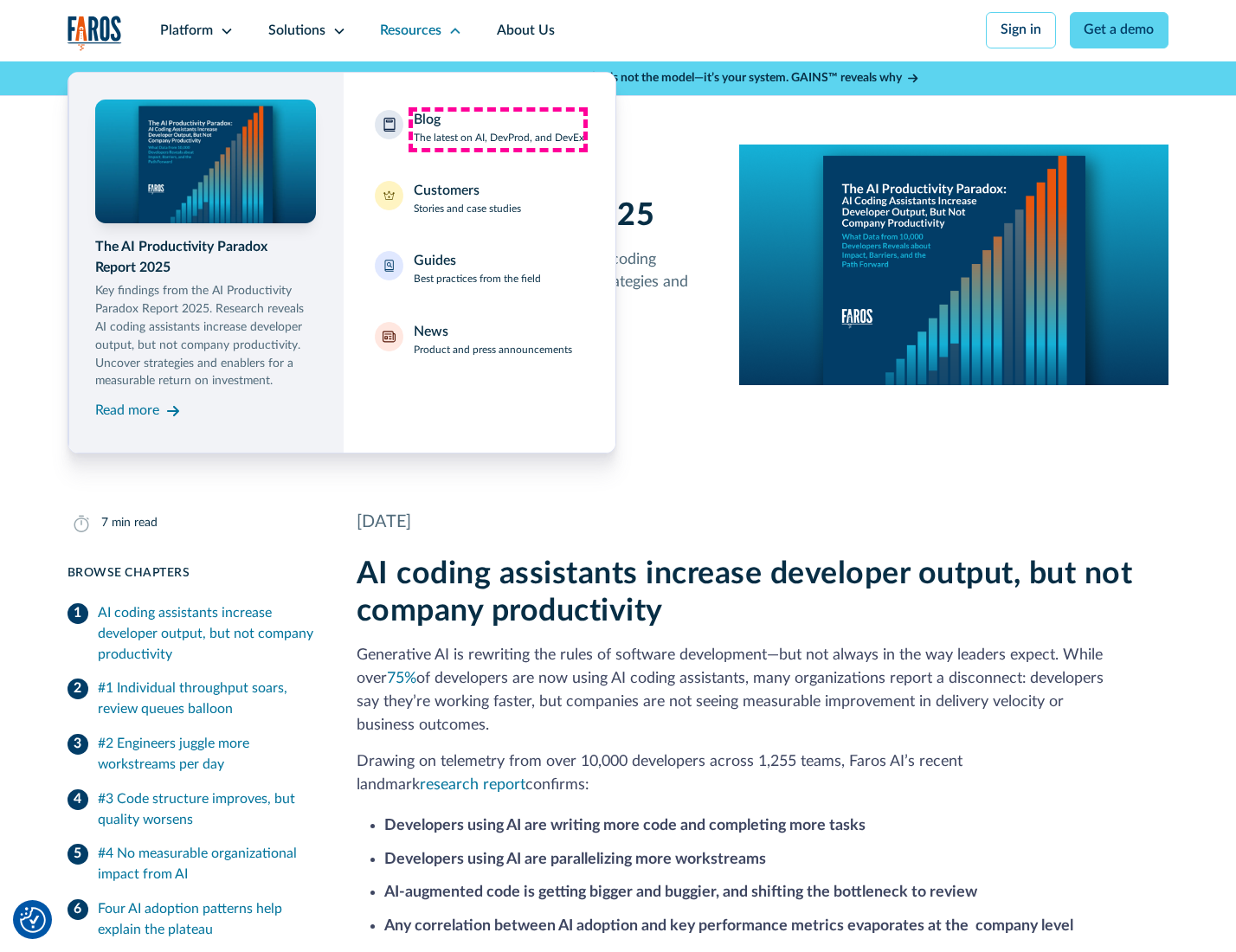
click at [498, 129] on div "Blog The latest on AI, DevProd, and DevEx" at bounding box center [499, 128] width 171 height 37
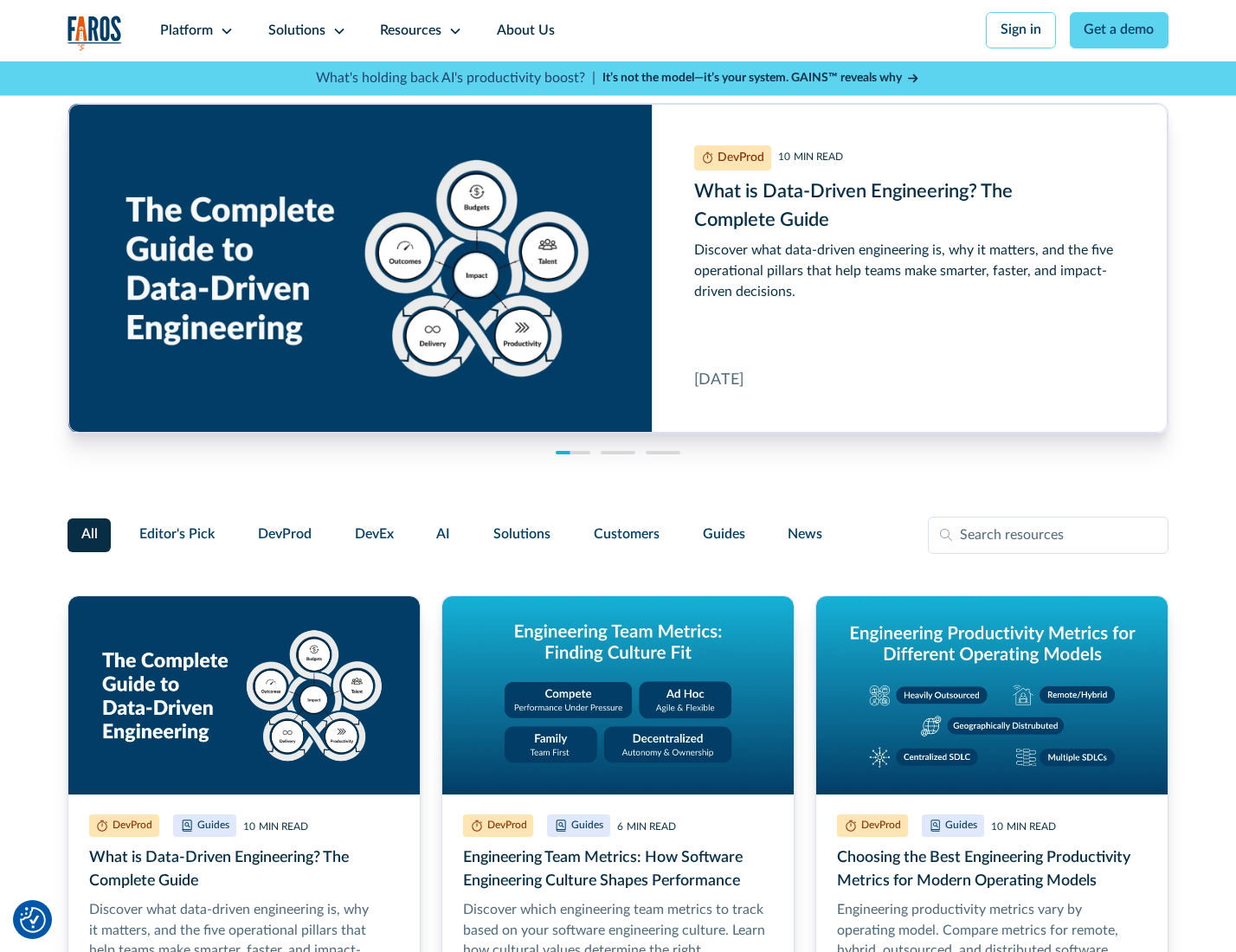
click at [1121, 30] on link "Get a demo" at bounding box center [1119, 30] width 99 height 37
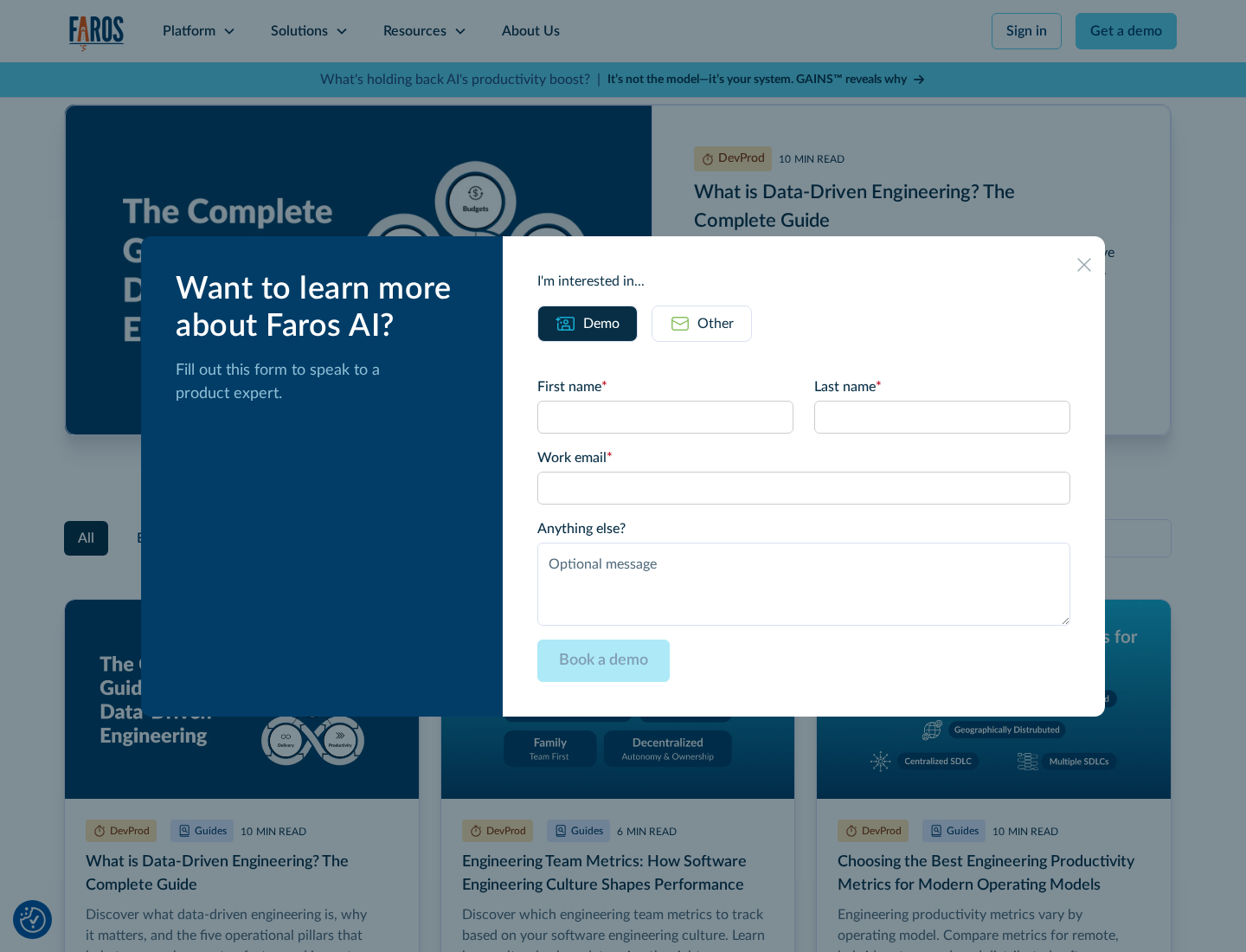
click at [701, 323] on div "Other" at bounding box center [716, 324] width 37 height 21
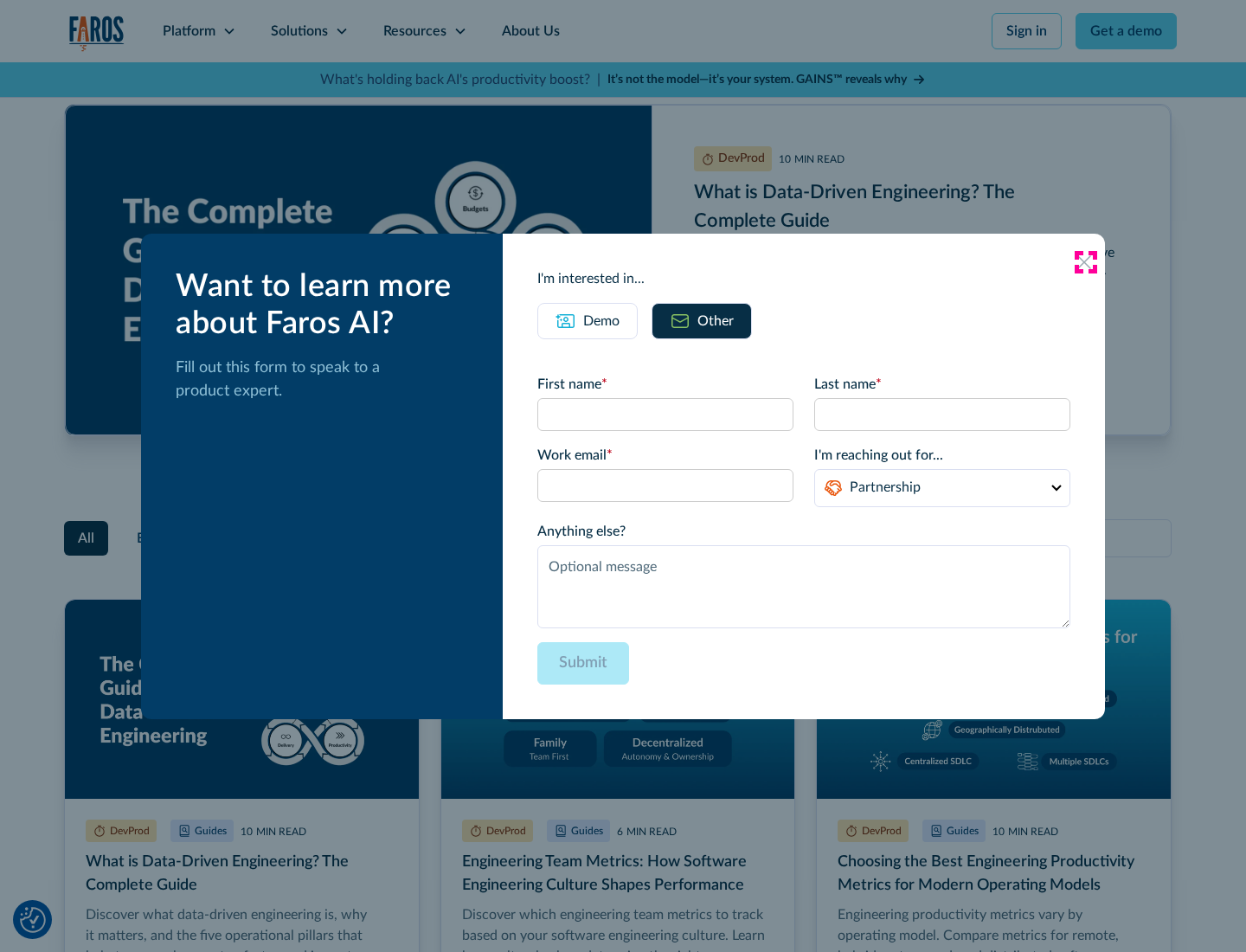
click at [1085, 261] on icon at bounding box center [1084, 262] width 14 height 14
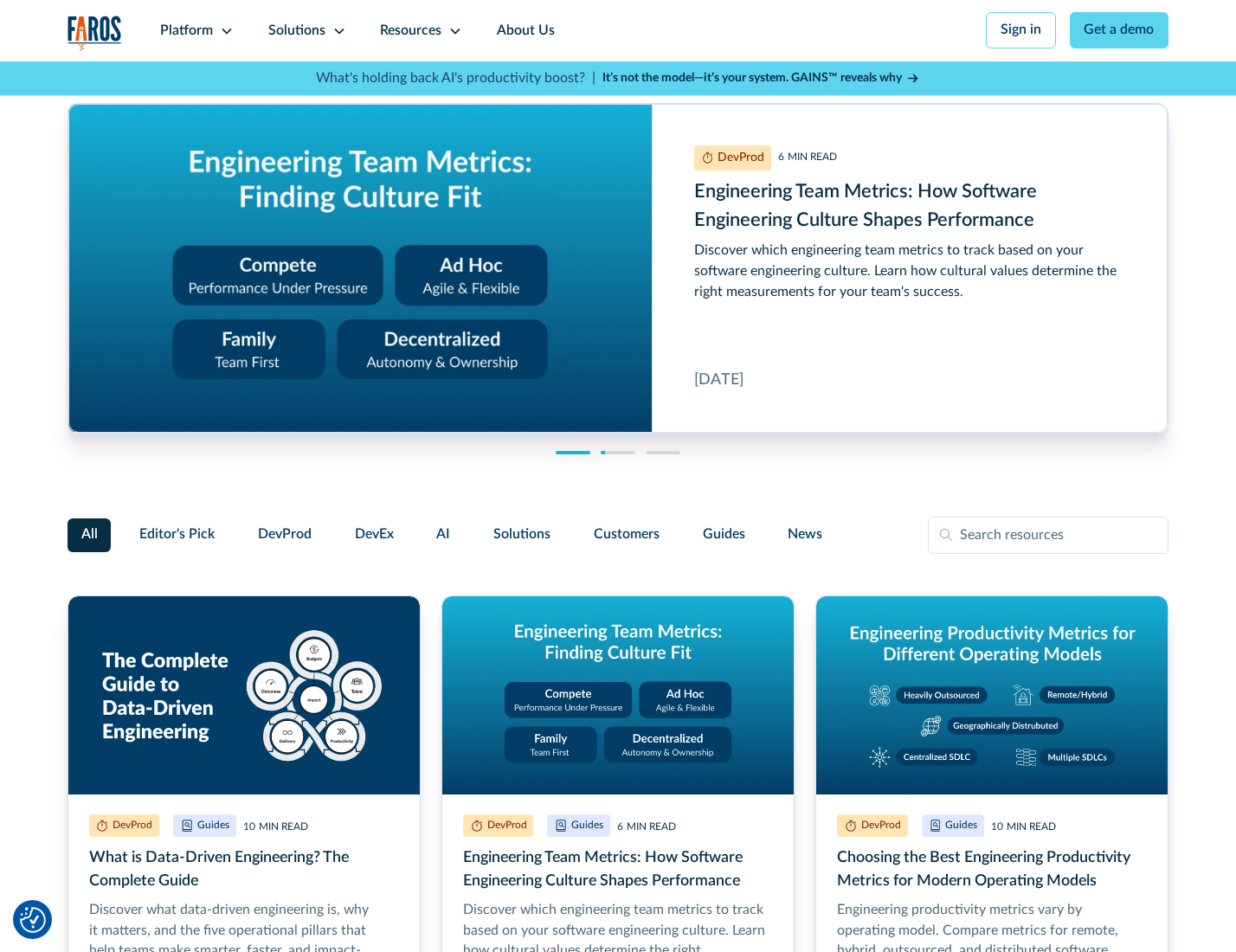
click at [524, 30] on link "About Us" at bounding box center [526, 30] width 92 height 62
